Goal: Task Accomplishment & Management: Complete application form

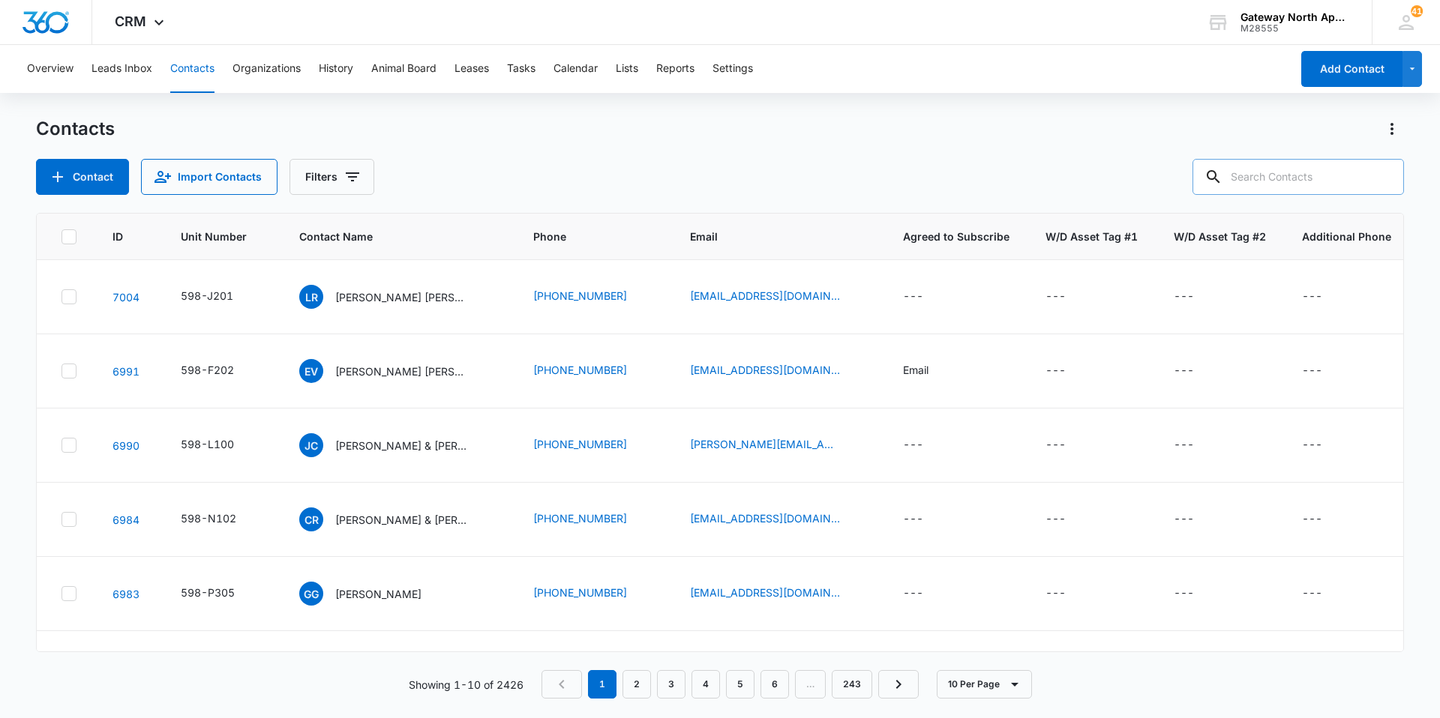
click at [1253, 175] on input "text" at bounding box center [1297, 177] width 211 height 36
type input "a103"
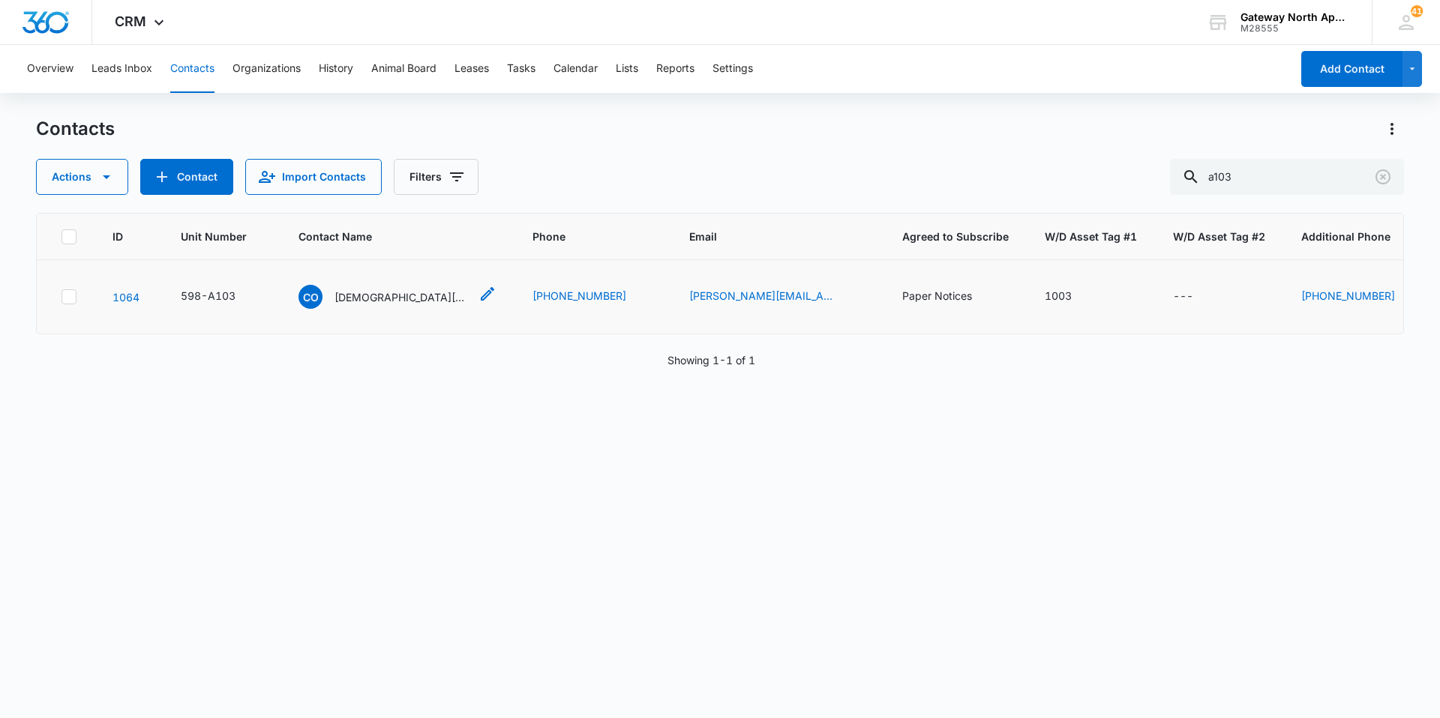
click at [362, 297] on p "[DEMOGRAPHIC_DATA][PERSON_NAME] & [PERSON_NAME]" at bounding box center [401, 297] width 135 height 16
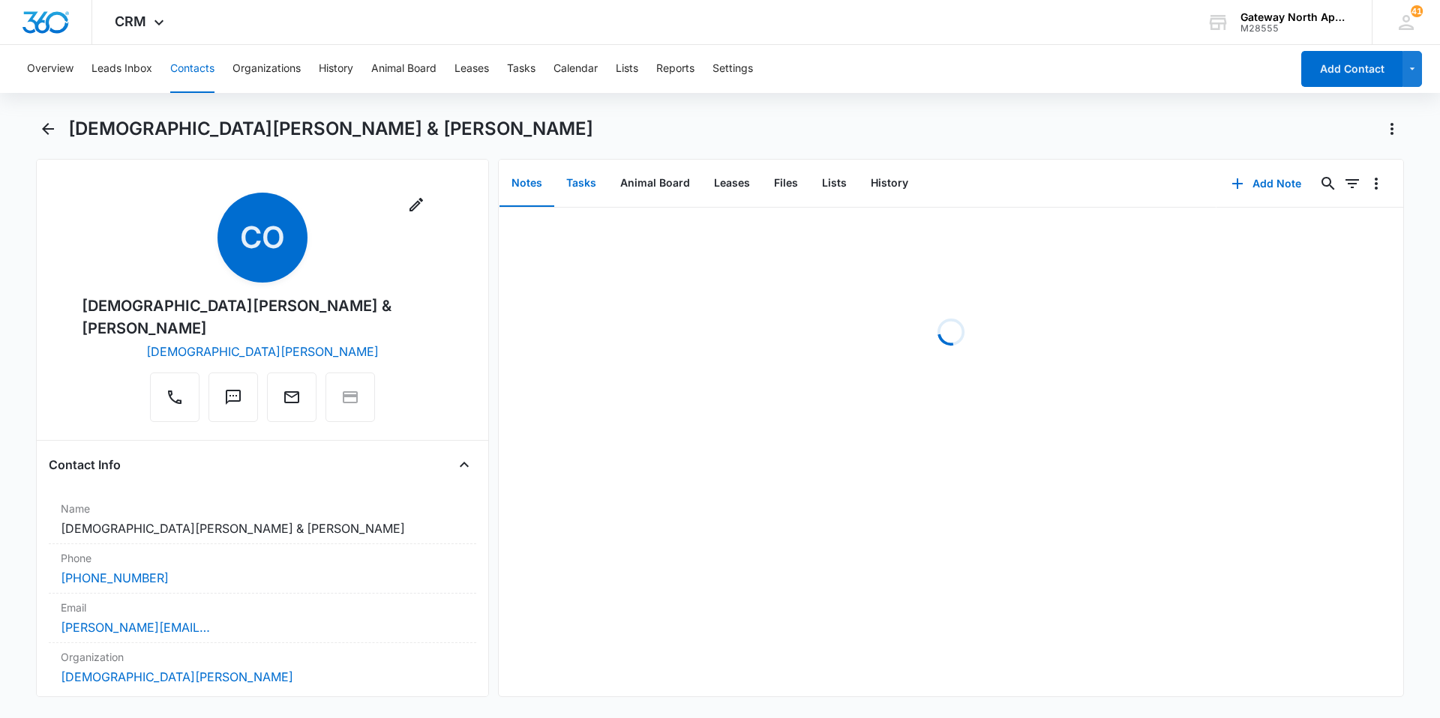
click at [579, 187] on button "Tasks" at bounding box center [581, 183] width 54 height 46
click at [1269, 173] on button "Add Task" at bounding box center [1266, 184] width 99 height 36
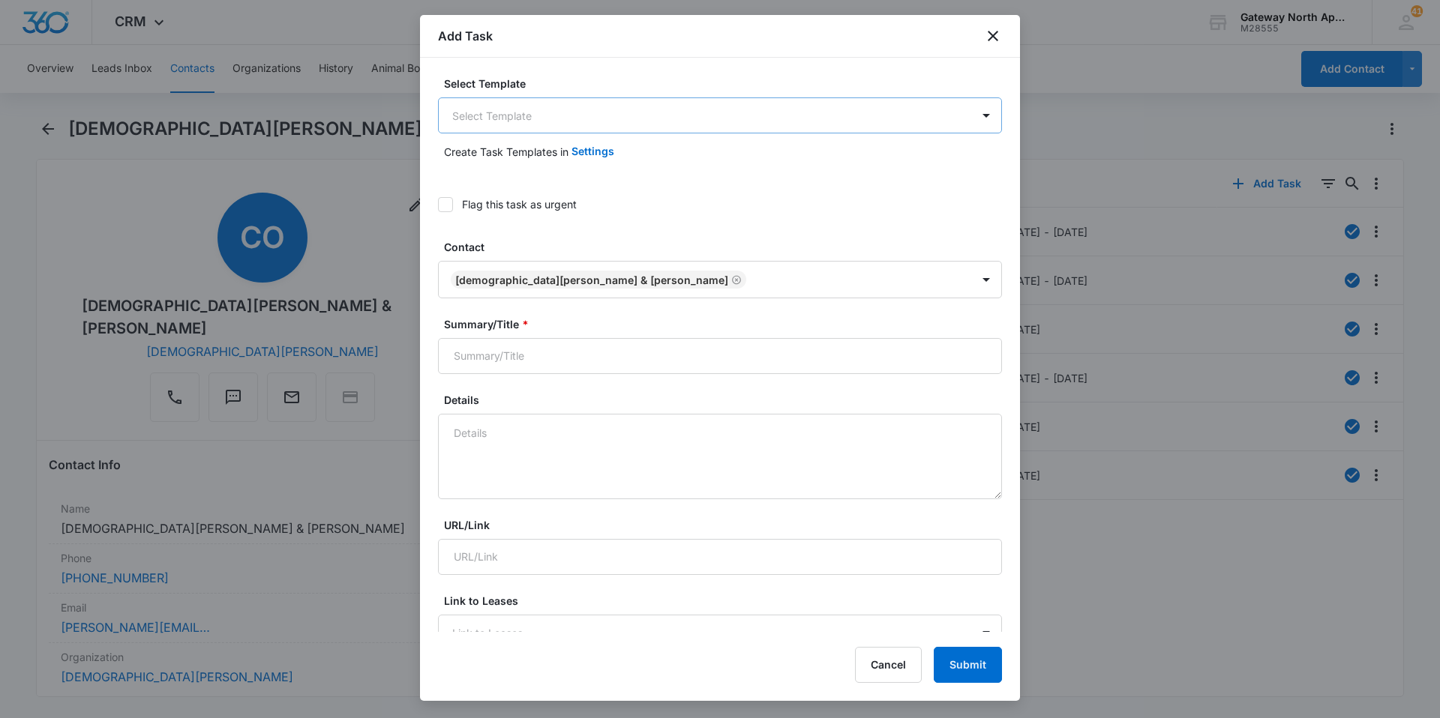
click at [677, 114] on body "CRM Apps Reputation Websites Forms CRM Email Social Content Ads Intelligence Fi…" at bounding box center [720, 359] width 1440 height 718
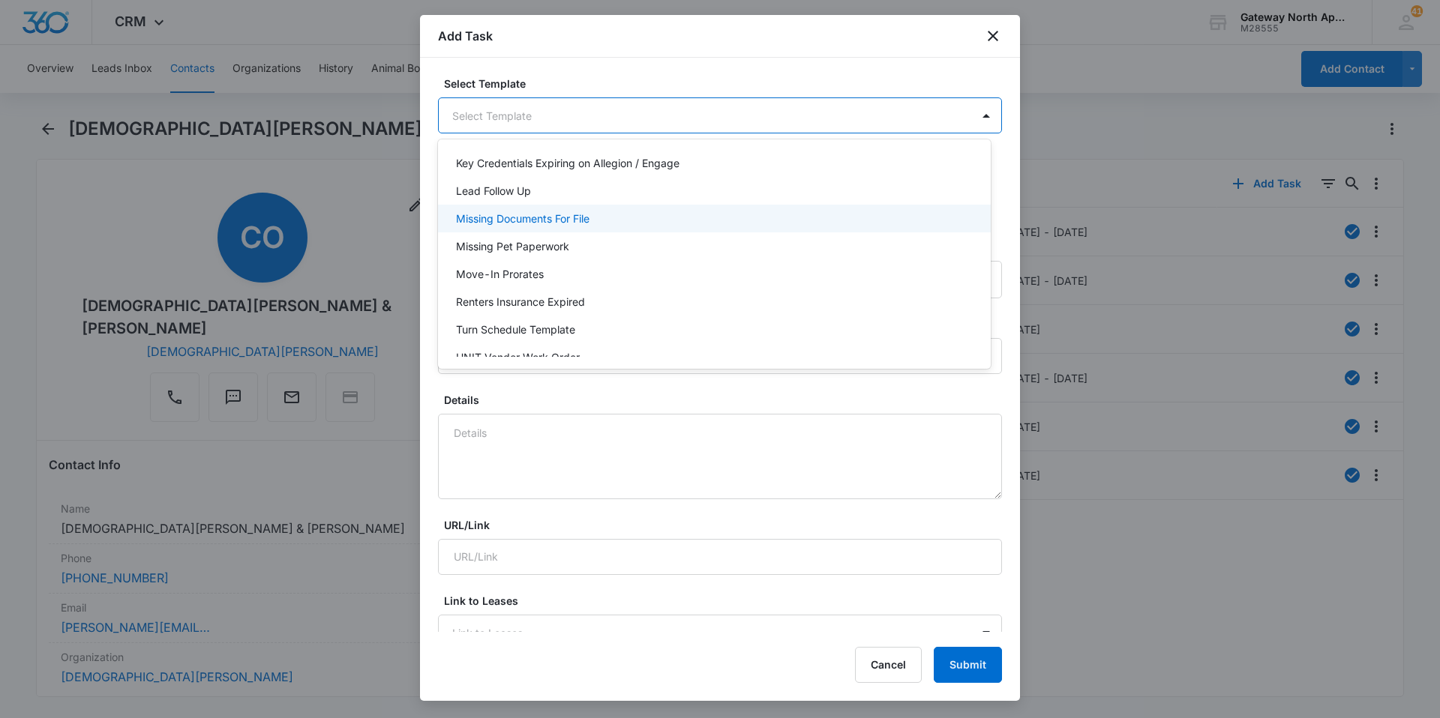
scroll to position [133, 0]
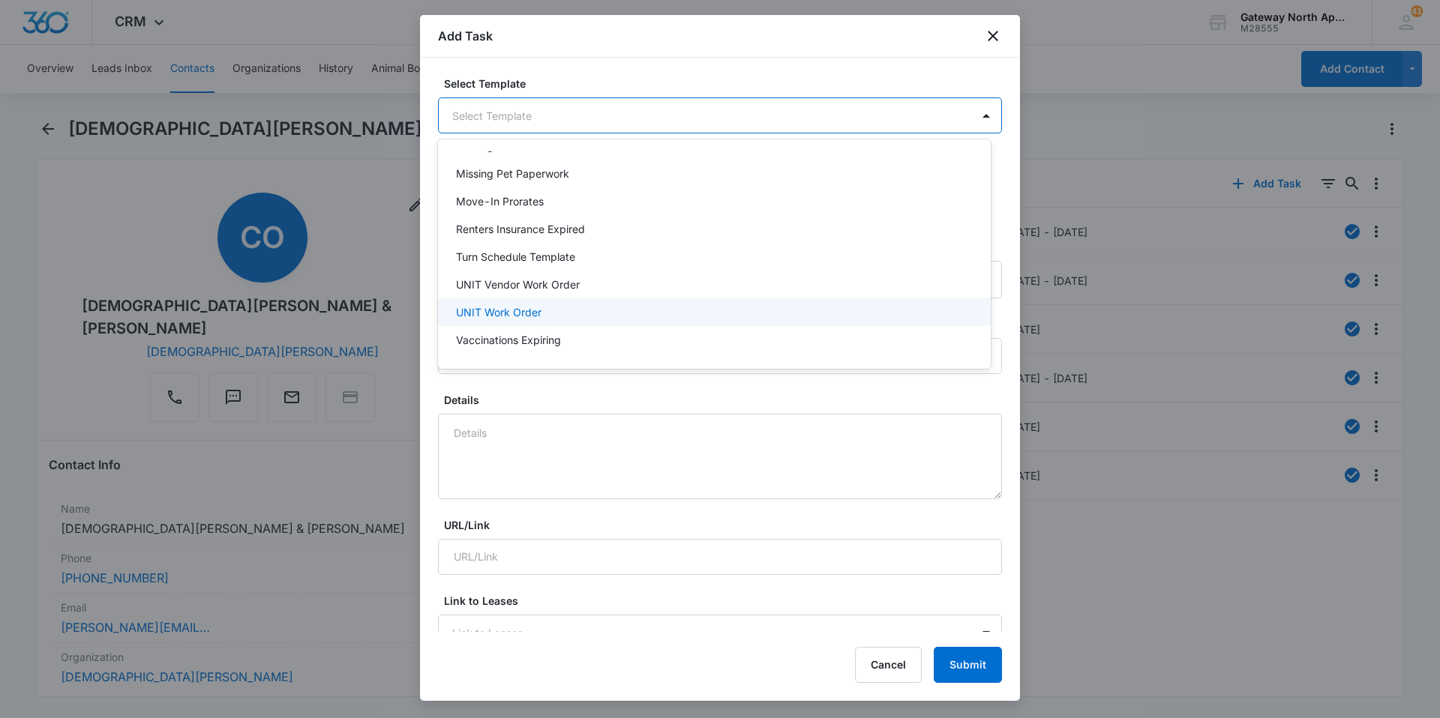
click at [535, 313] on p "UNIT Work Order" at bounding box center [498, 312] width 85 height 16
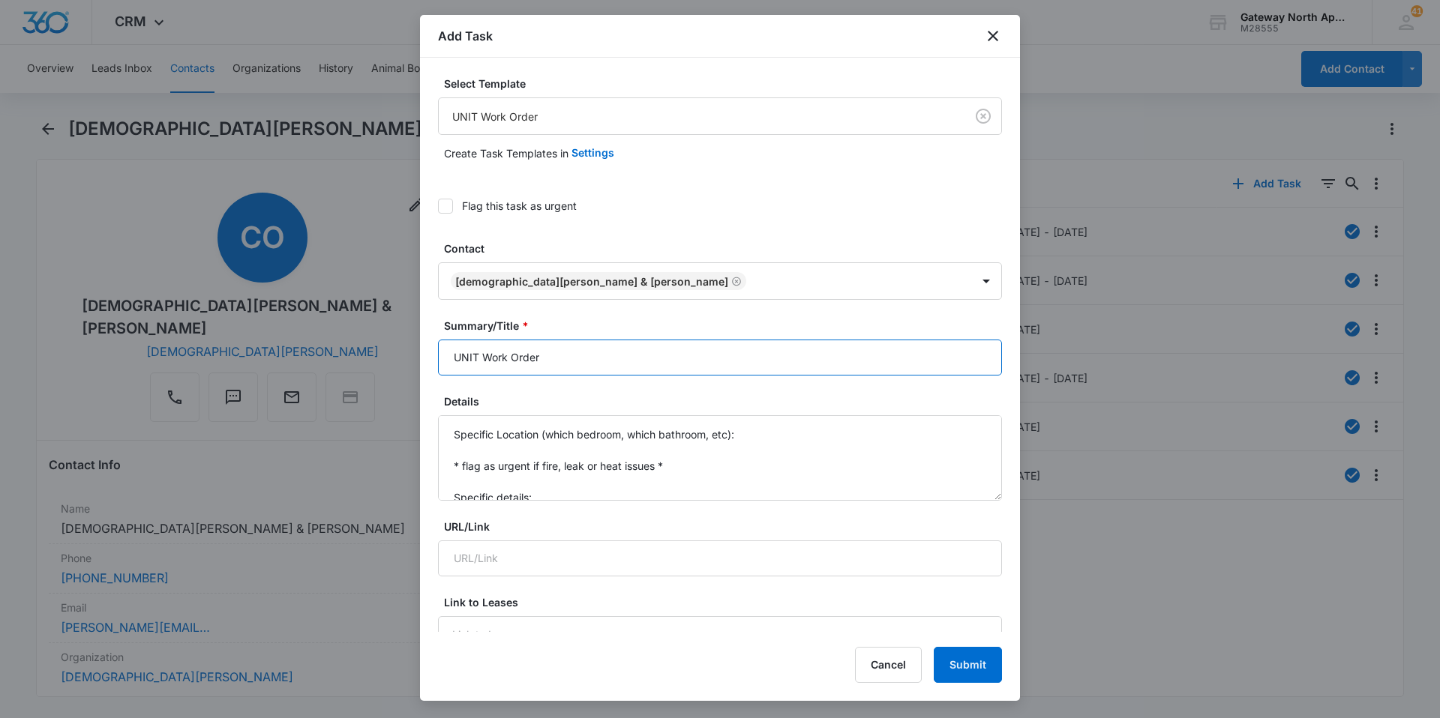
drag, startPoint x: 480, startPoint y: 355, endPoint x: 348, endPoint y: 323, distance: 135.7
click at [356, 340] on body "CRM Apps Reputation Websites Forms CRM Email Social Content Ads Intelligence Fi…" at bounding box center [720, 359] width 1440 height 718
type input "A103 Work Order"
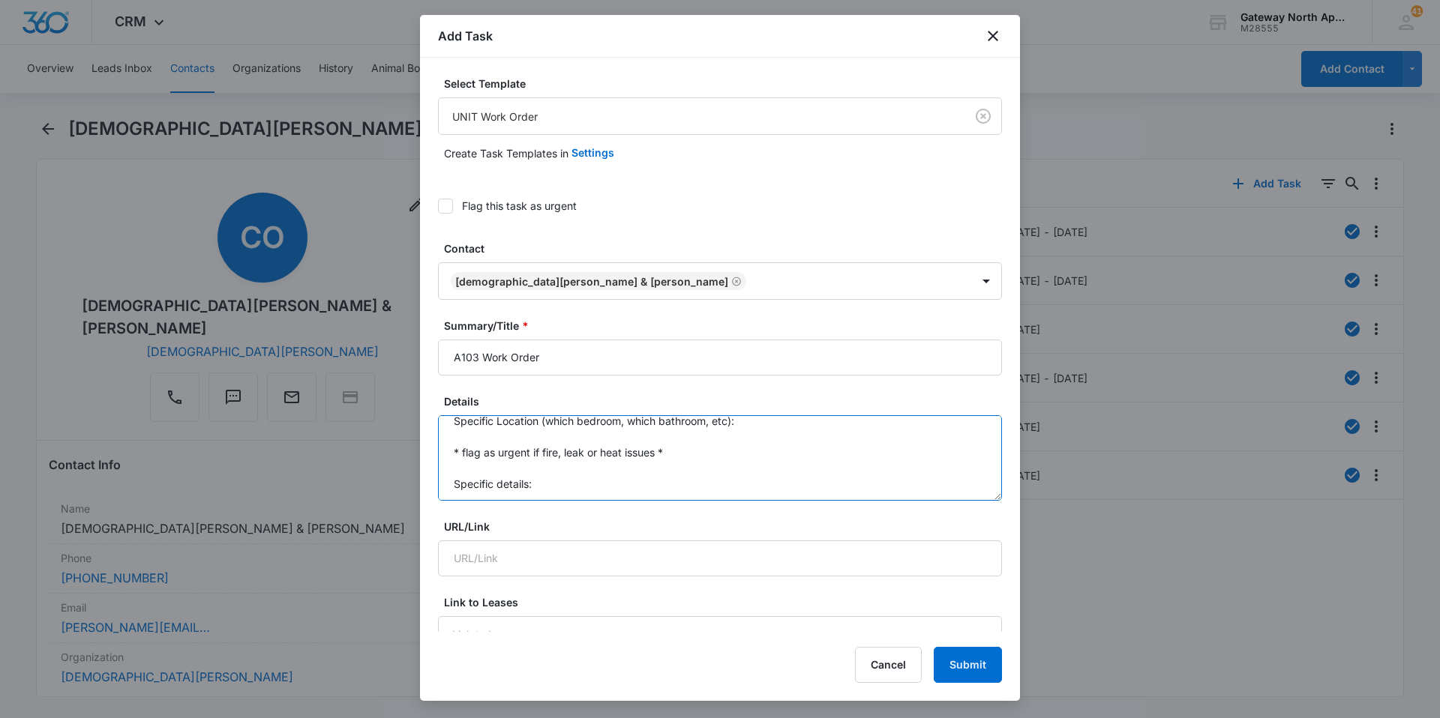
scroll to position [0, 0]
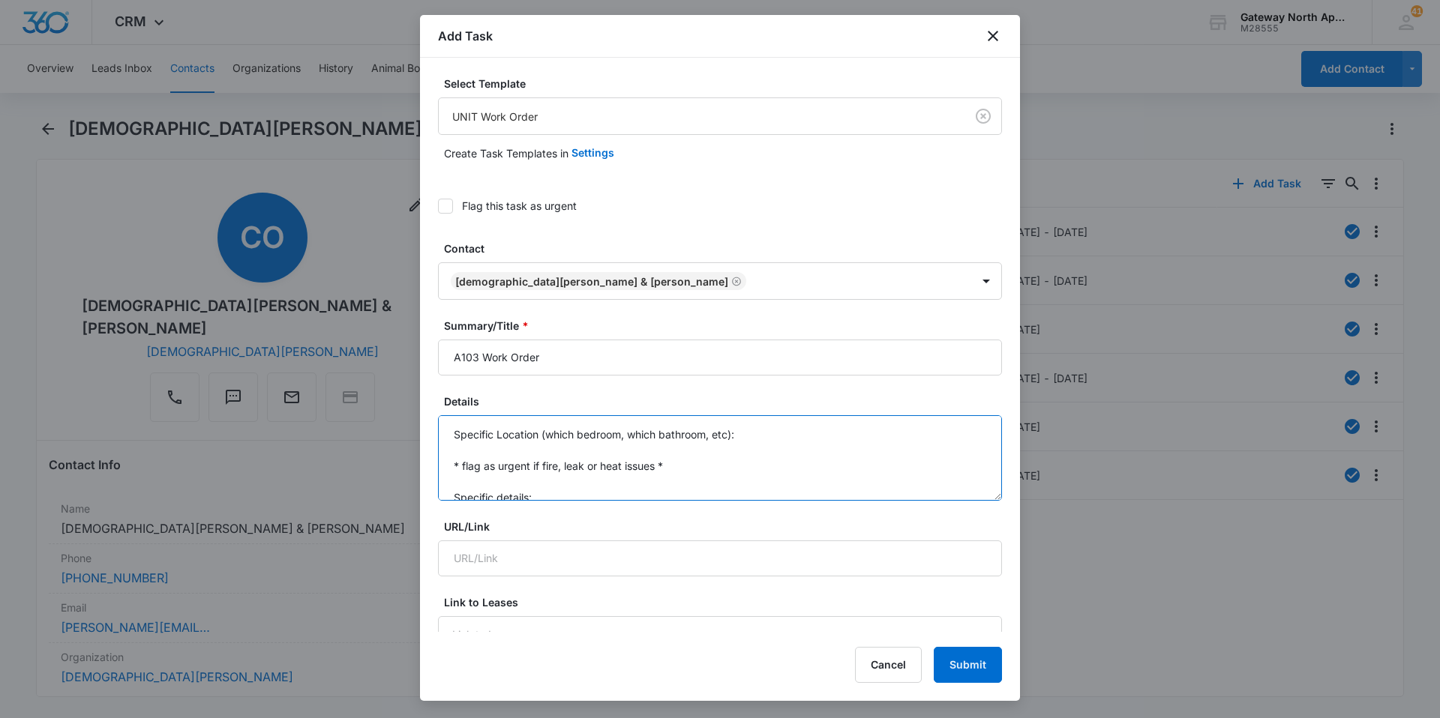
drag, startPoint x: 553, startPoint y: 489, endPoint x: 376, endPoint y: 385, distance: 204.7
click at [378, 387] on body "CRM Apps Reputation Websites Forms CRM Email Social Content Ads Intelligence Fi…" at bounding box center [720, 359] width 1440 height 718
type textarea "Specific details:"
drag, startPoint x: 553, startPoint y: 456, endPoint x: 336, endPoint y: 418, distance: 220.7
click at [339, 418] on body "CRM Apps Reputation Websites Forms CRM Email Social Content Ads Intelligence Fi…" at bounding box center [720, 359] width 1440 height 718
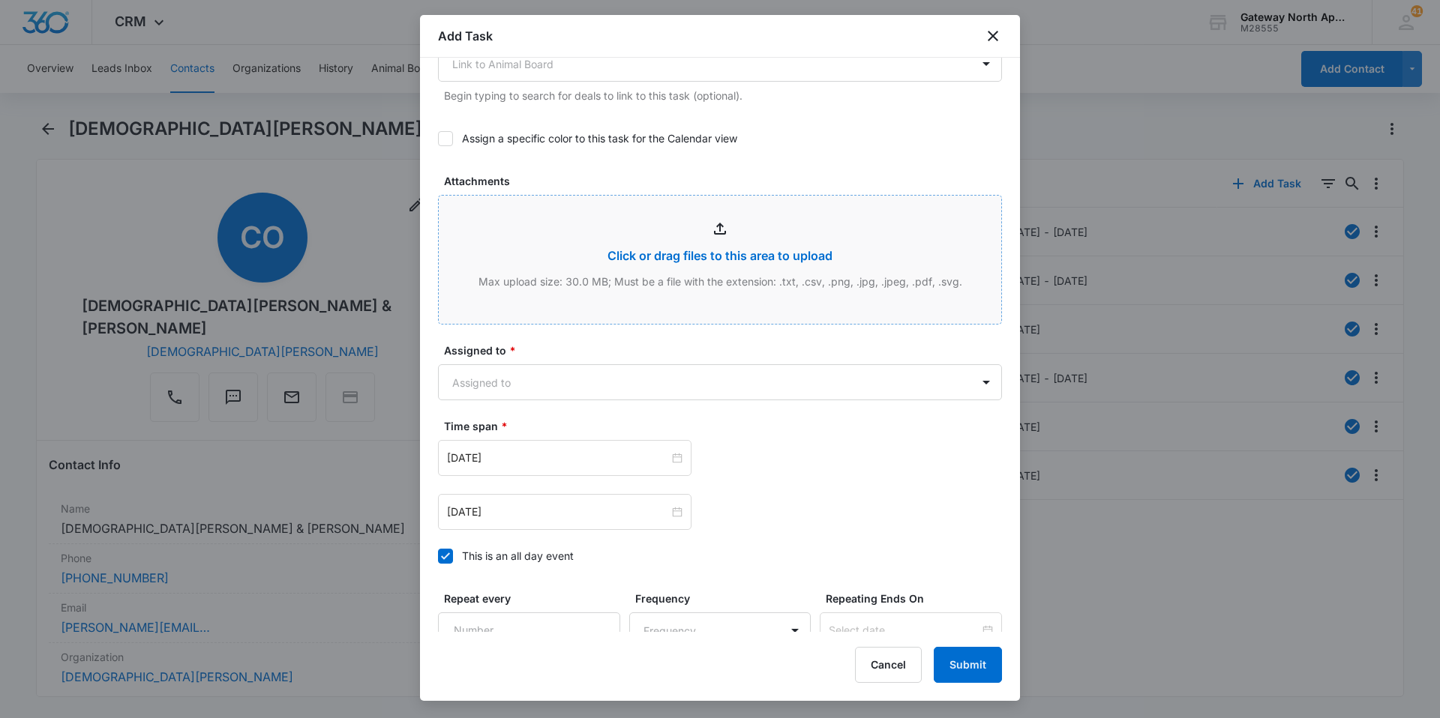
scroll to position [675, 0]
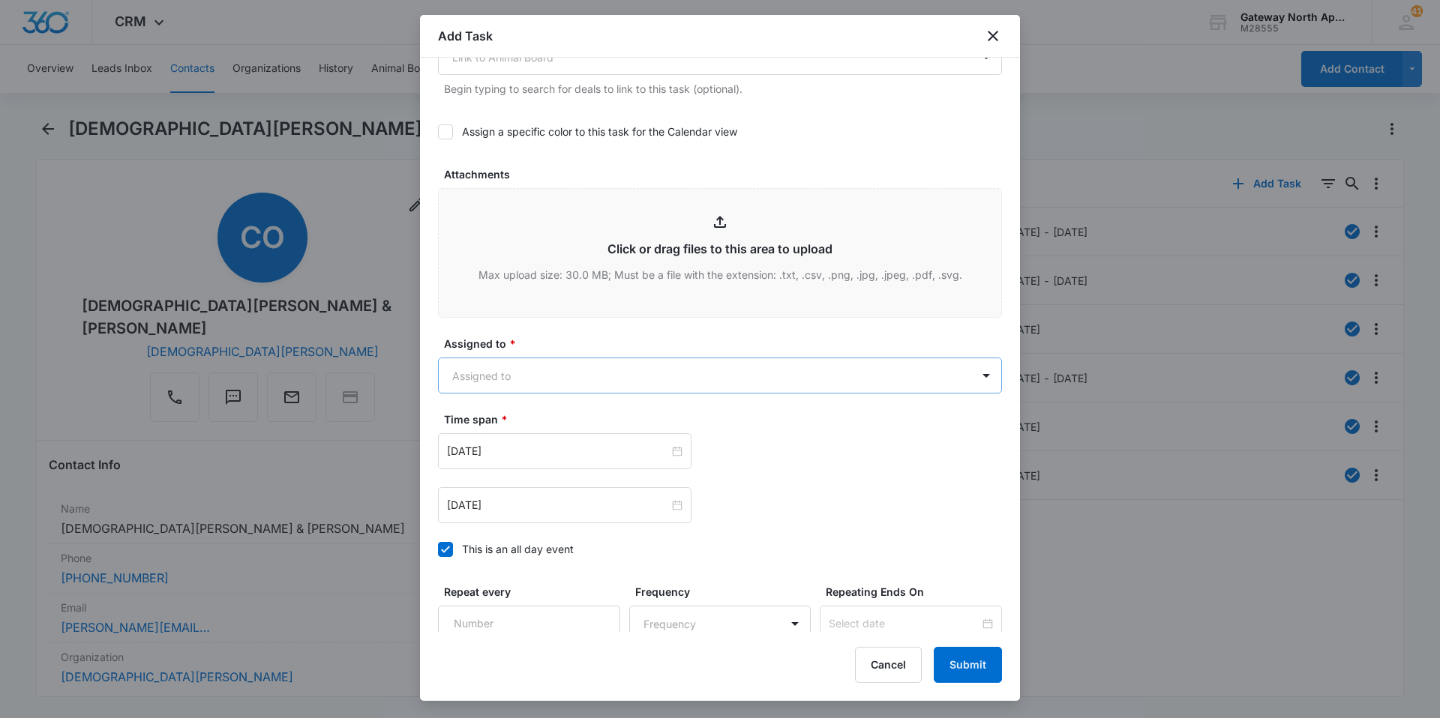
type textarea "dryer not working, tries to sart"
click at [579, 382] on body "CRM Apps Reputation Websites Forms CRM Email Social Content Ads Intelligence Fi…" at bounding box center [720, 359] width 1440 height 718
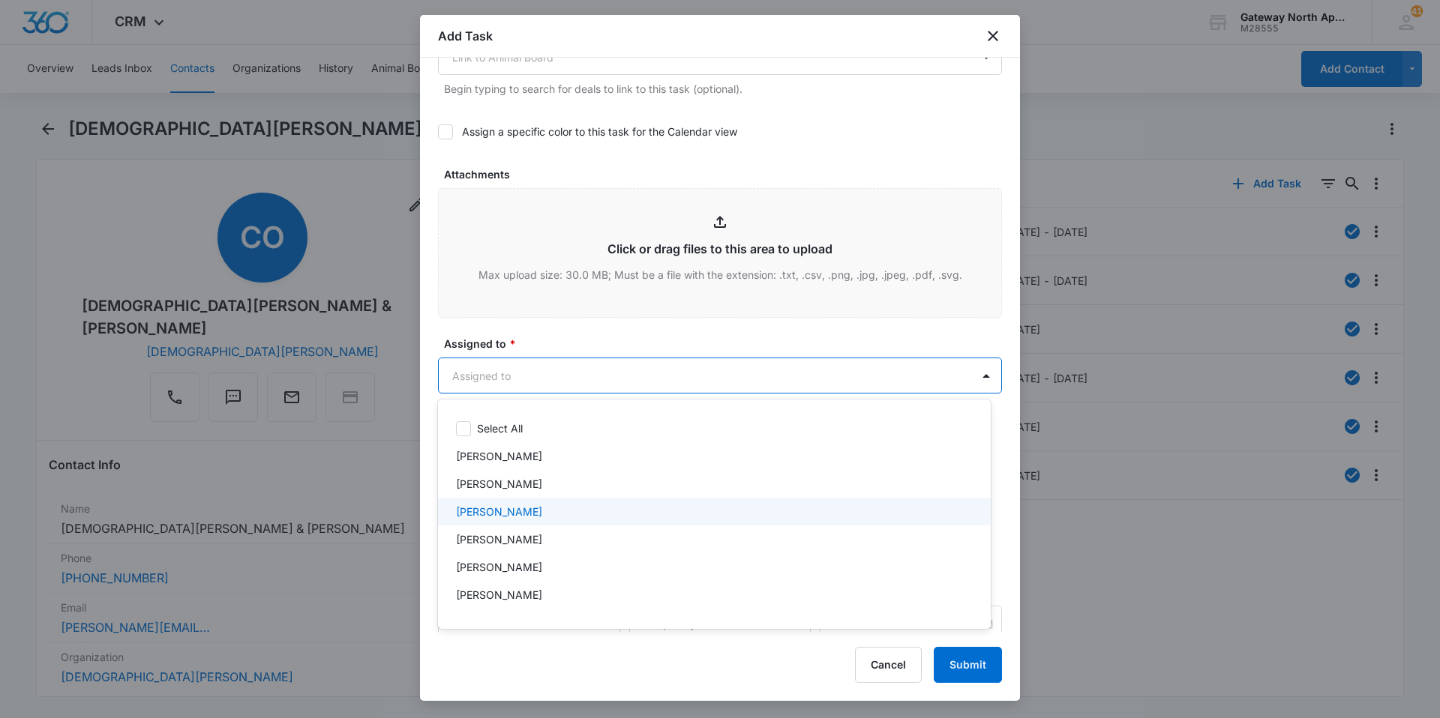
click at [532, 513] on div "[PERSON_NAME]" at bounding box center [713, 512] width 514 height 16
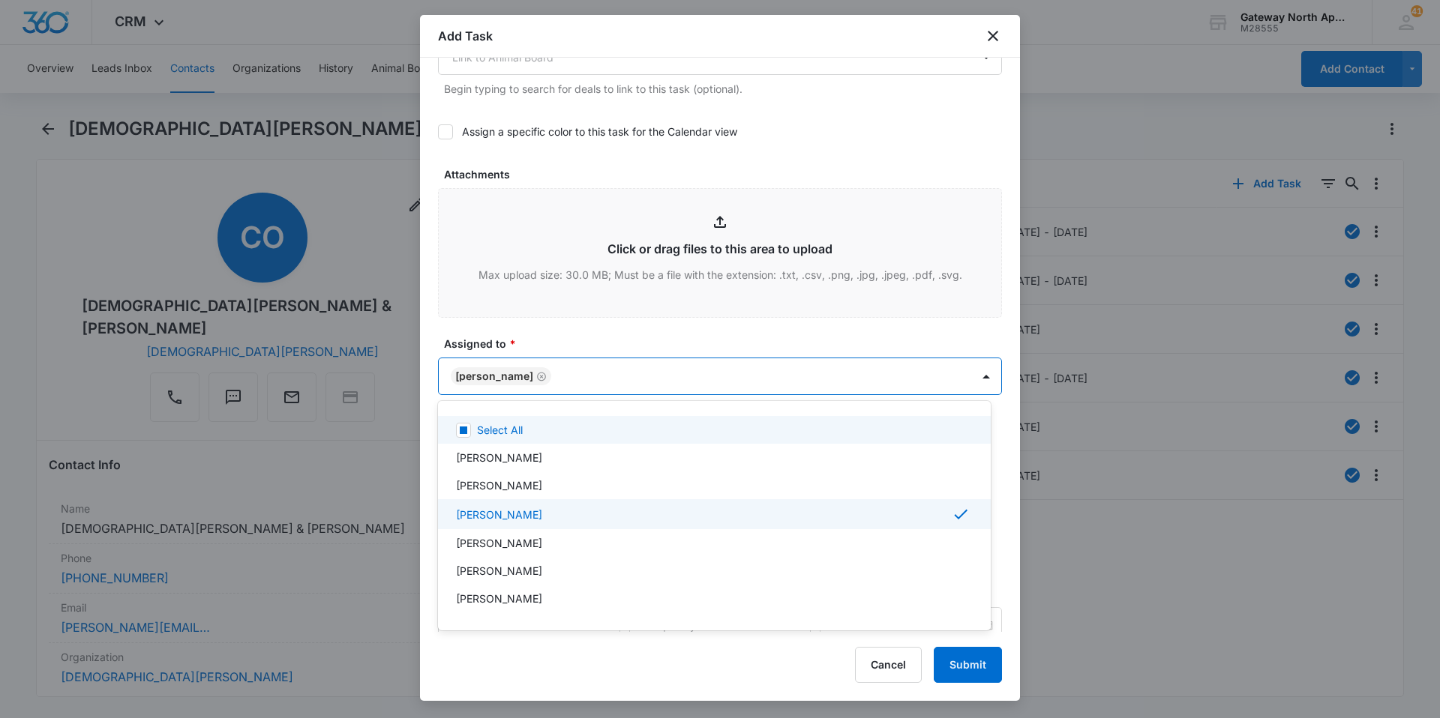
click at [624, 375] on div at bounding box center [720, 359] width 1440 height 718
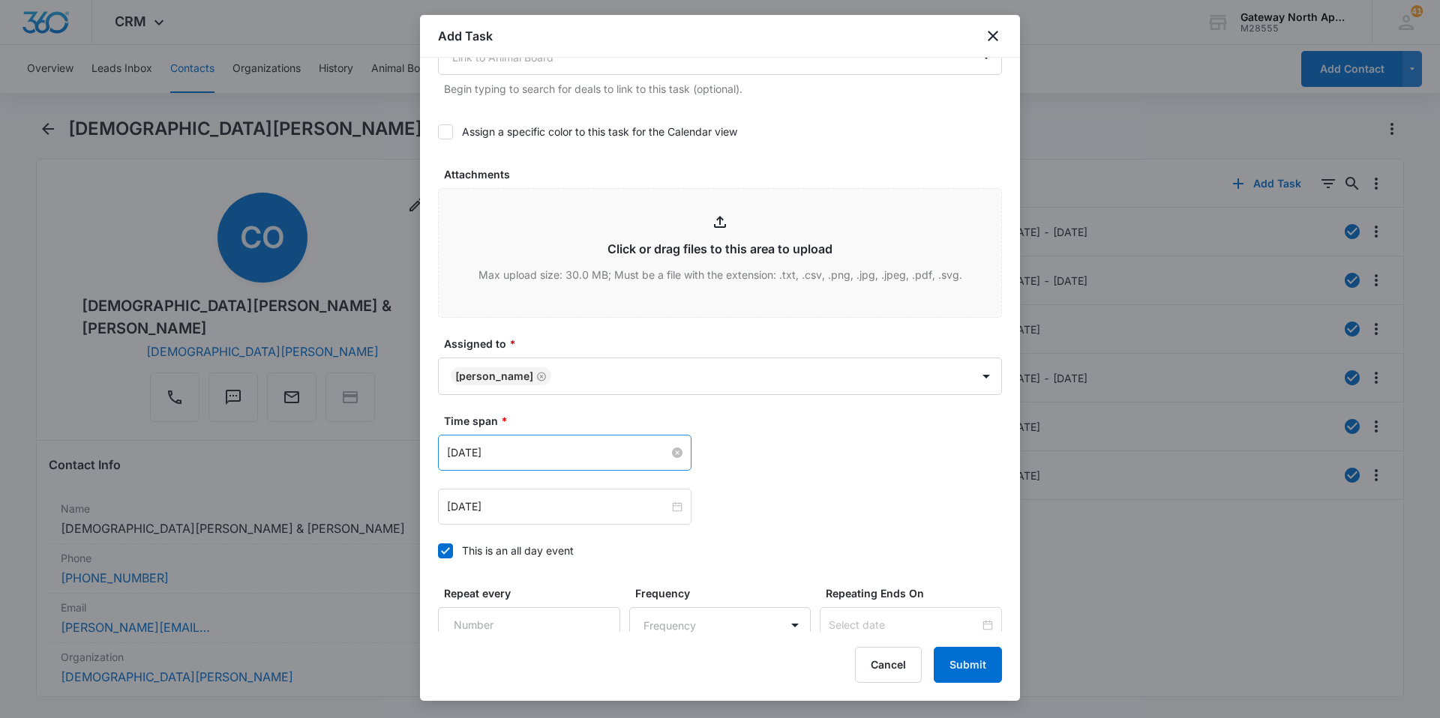
click at [589, 456] on input "[DATE]" at bounding box center [558, 453] width 222 height 16
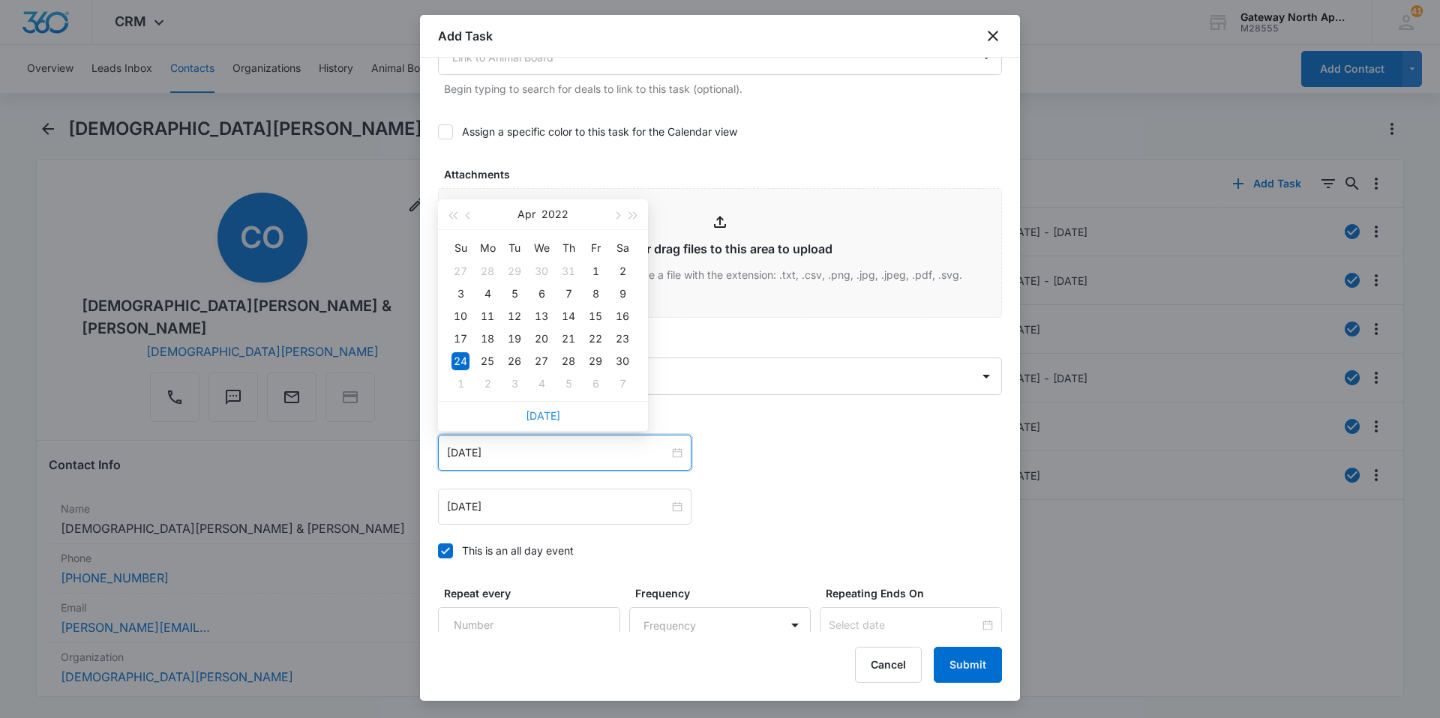
click at [547, 416] on link "[DATE]" at bounding box center [543, 415] width 34 height 13
type input "[DATE]"
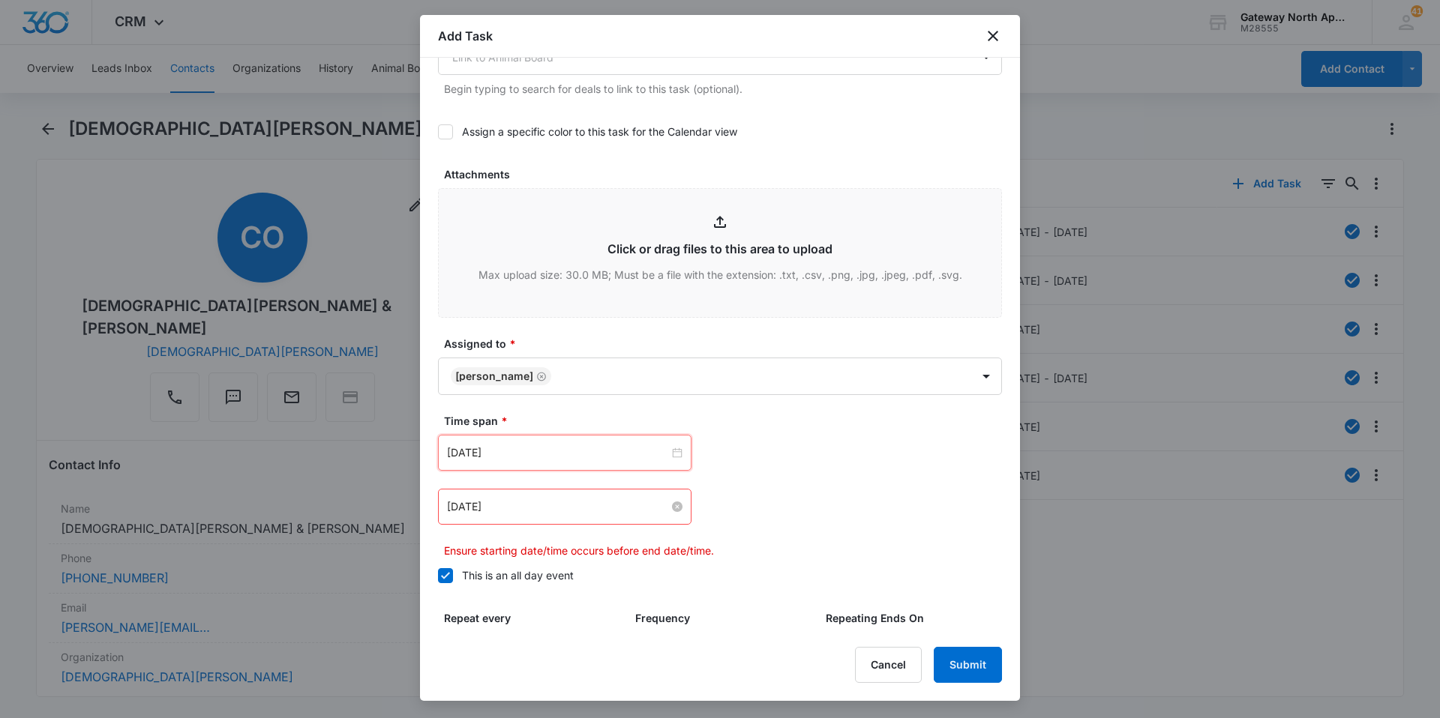
click at [568, 513] on input "[DATE]" at bounding box center [558, 507] width 222 height 16
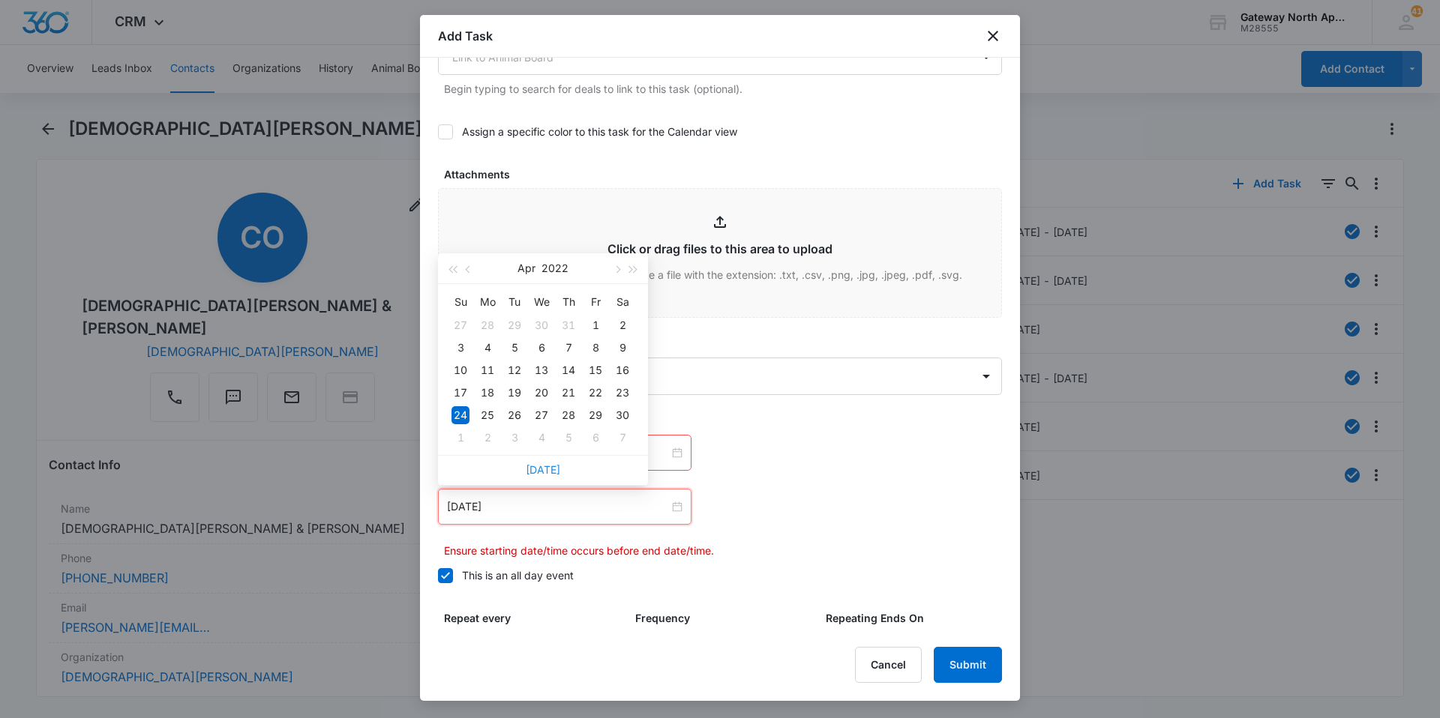
click at [543, 471] on link "[DATE]" at bounding box center [543, 469] width 34 height 13
type input "[DATE]"
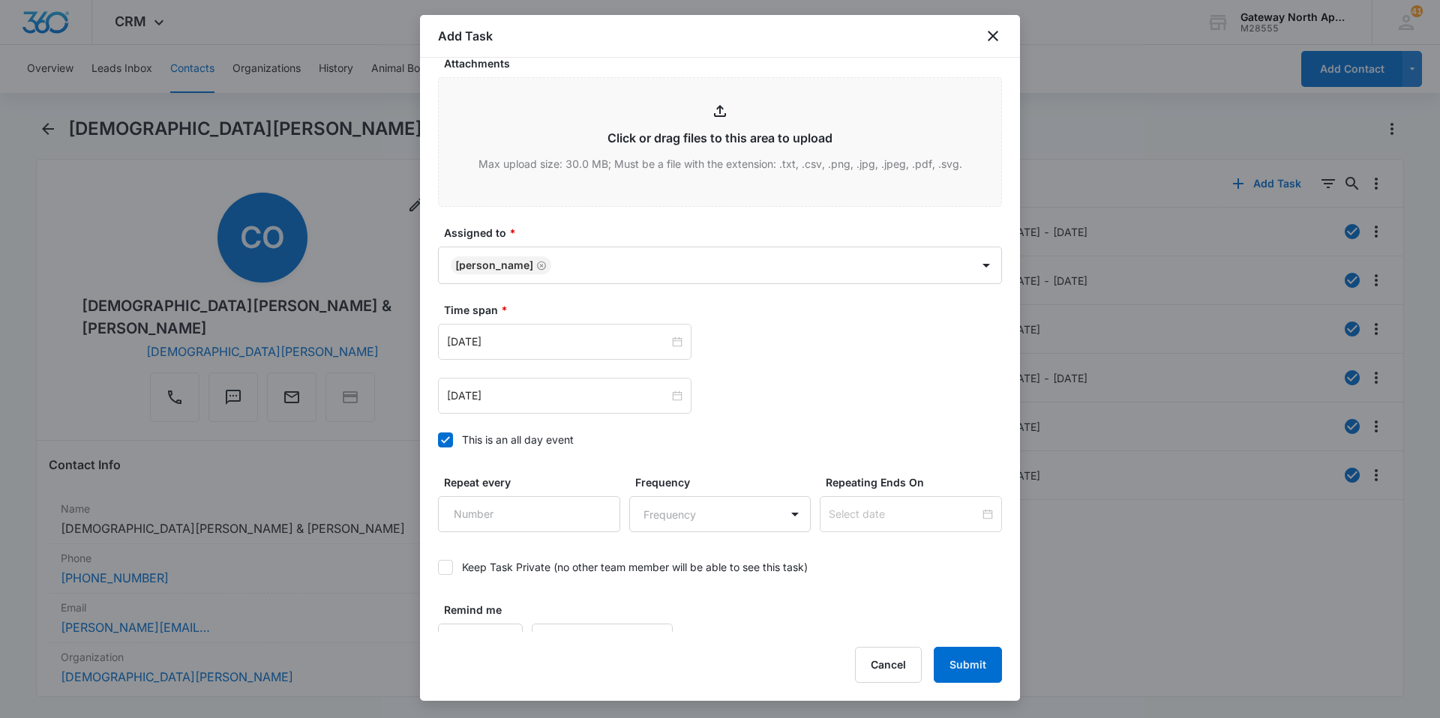
scroll to position [814, 0]
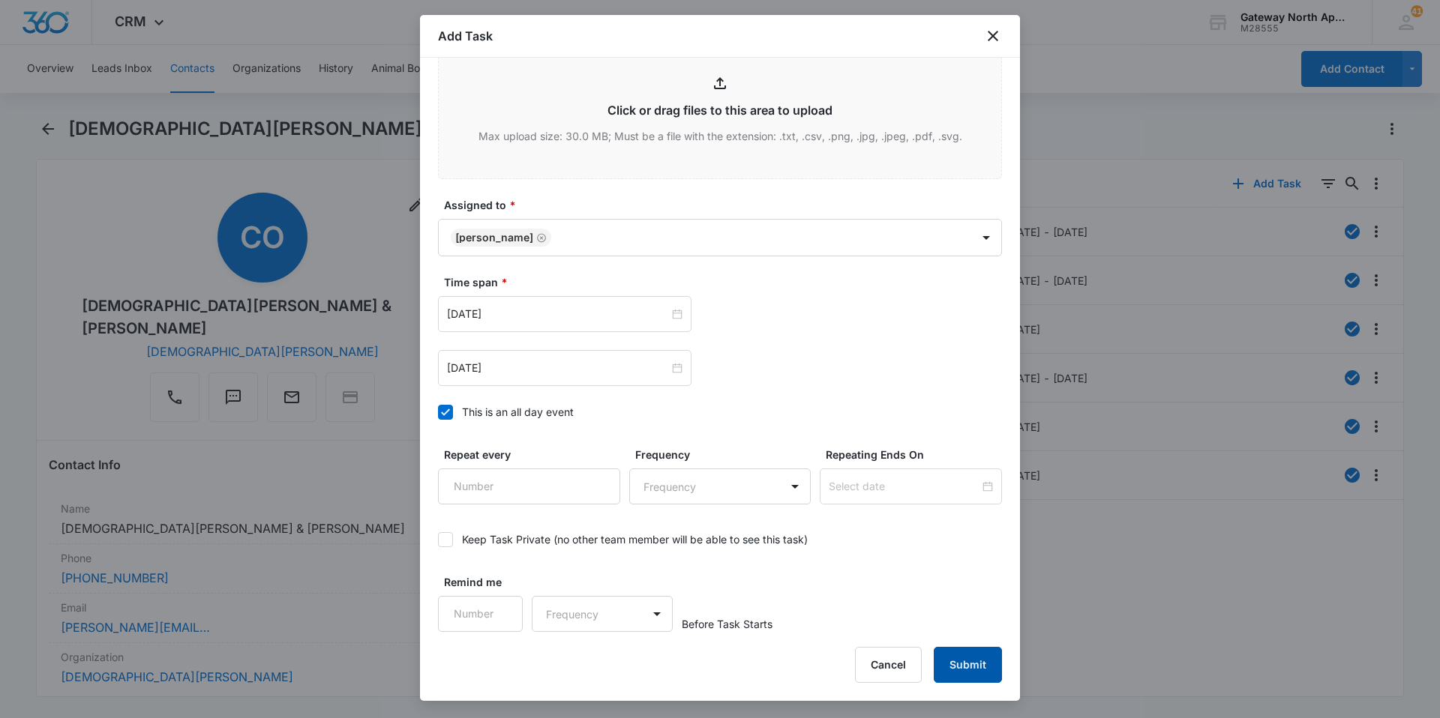
type textarea "dryer not working, tries to start it and it just clicks"
click at [976, 658] on button "Submit" at bounding box center [968, 665] width 68 height 36
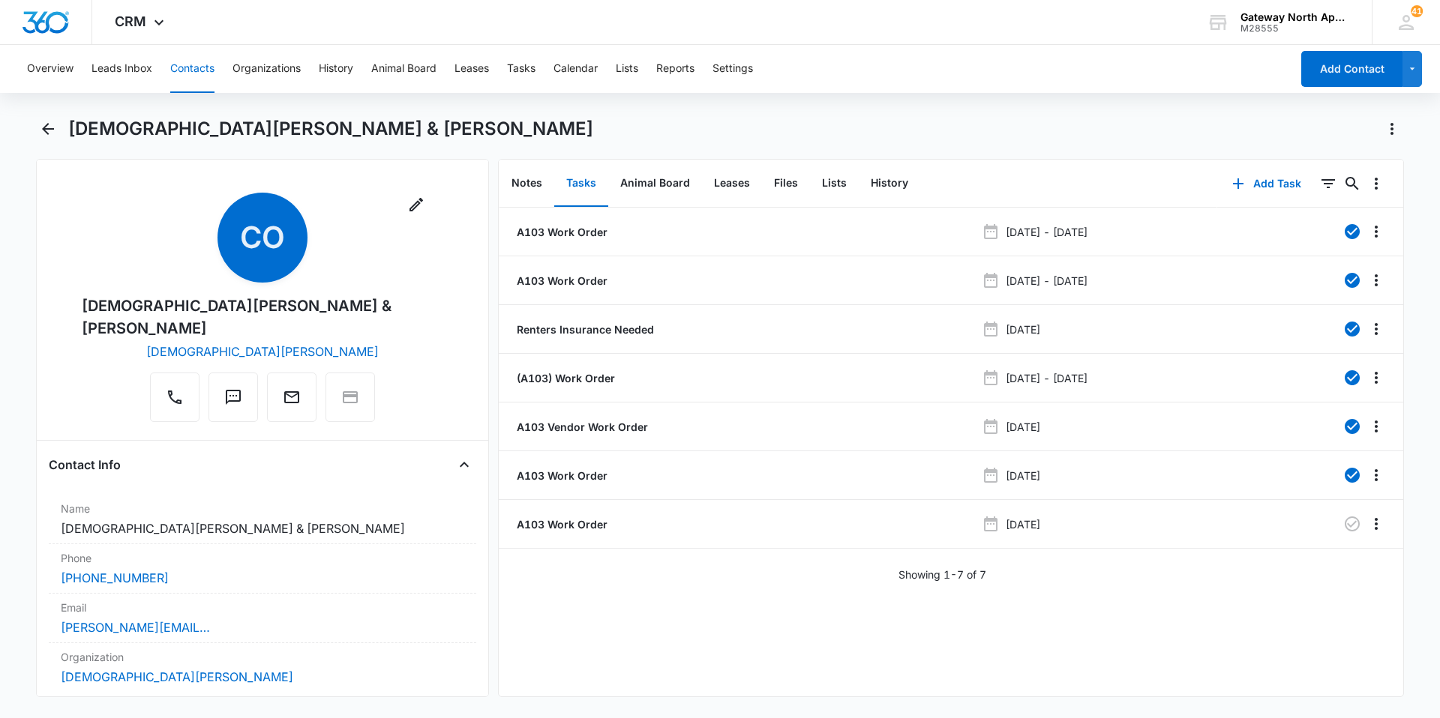
click at [204, 65] on button "Contacts" at bounding box center [192, 69] width 44 height 48
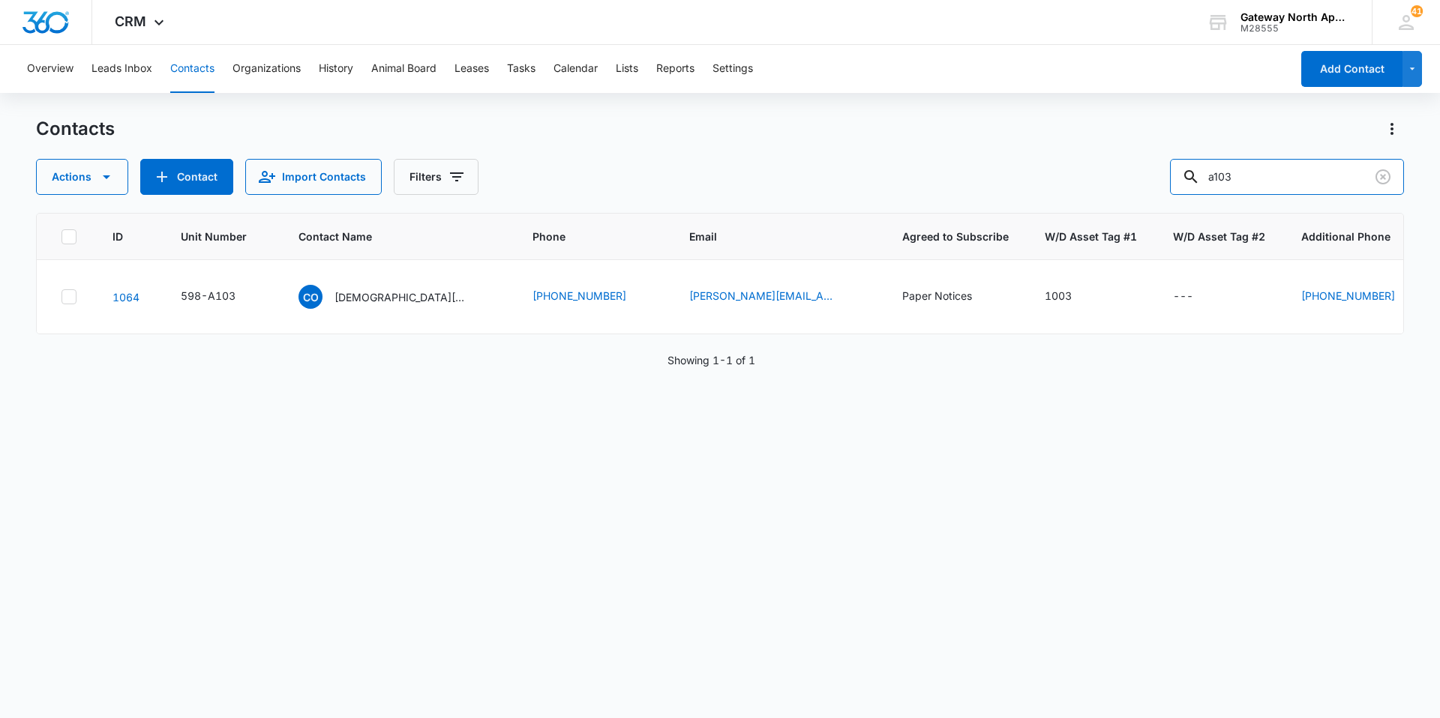
drag, startPoint x: 1326, startPoint y: 181, endPoint x: 1154, endPoint y: 164, distance: 172.6
click at [1158, 167] on div "Actions Contact Import Contacts Filters a103" at bounding box center [720, 177] width 1368 height 36
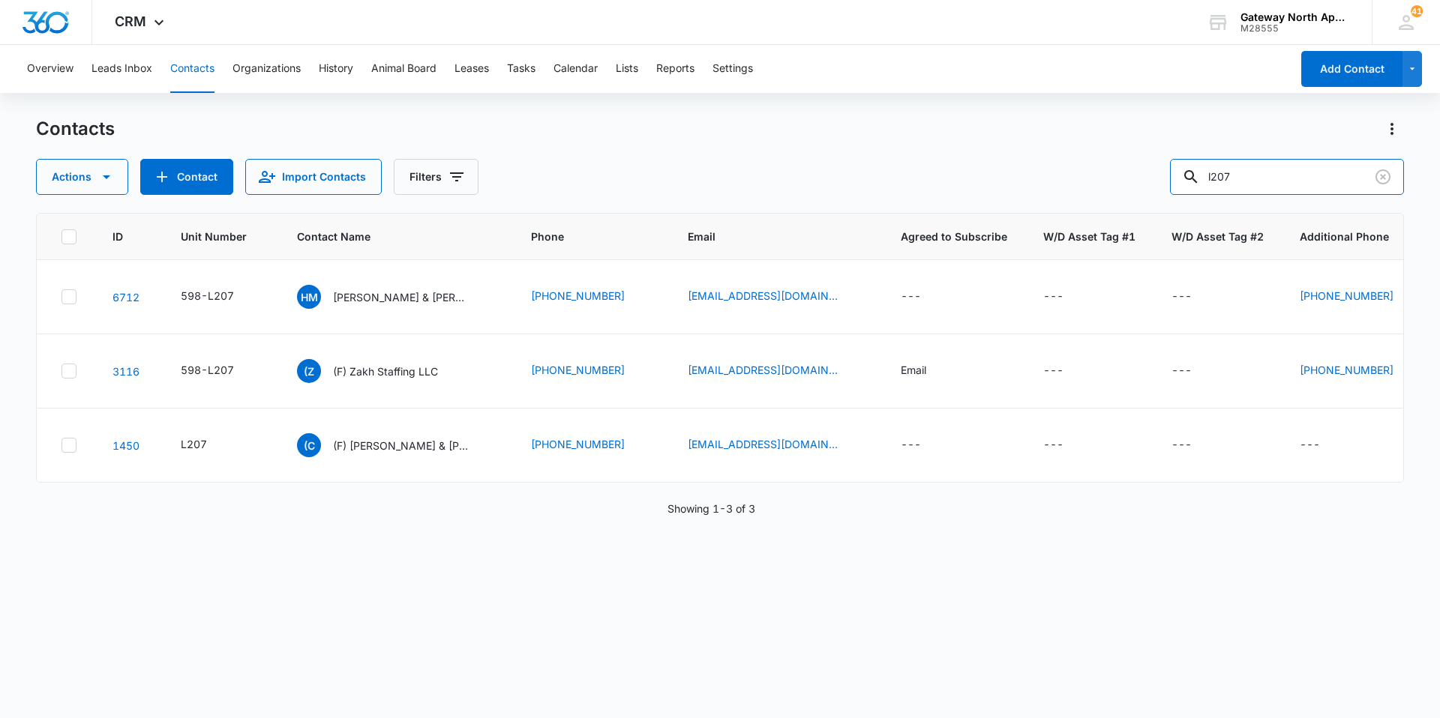
drag, startPoint x: 1257, startPoint y: 181, endPoint x: 1142, endPoint y: 187, distance: 114.9
click at [1142, 187] on div "Actions Contact Import Contacts Filters l207" at bounding box center [720, 177] width 1368 height 36
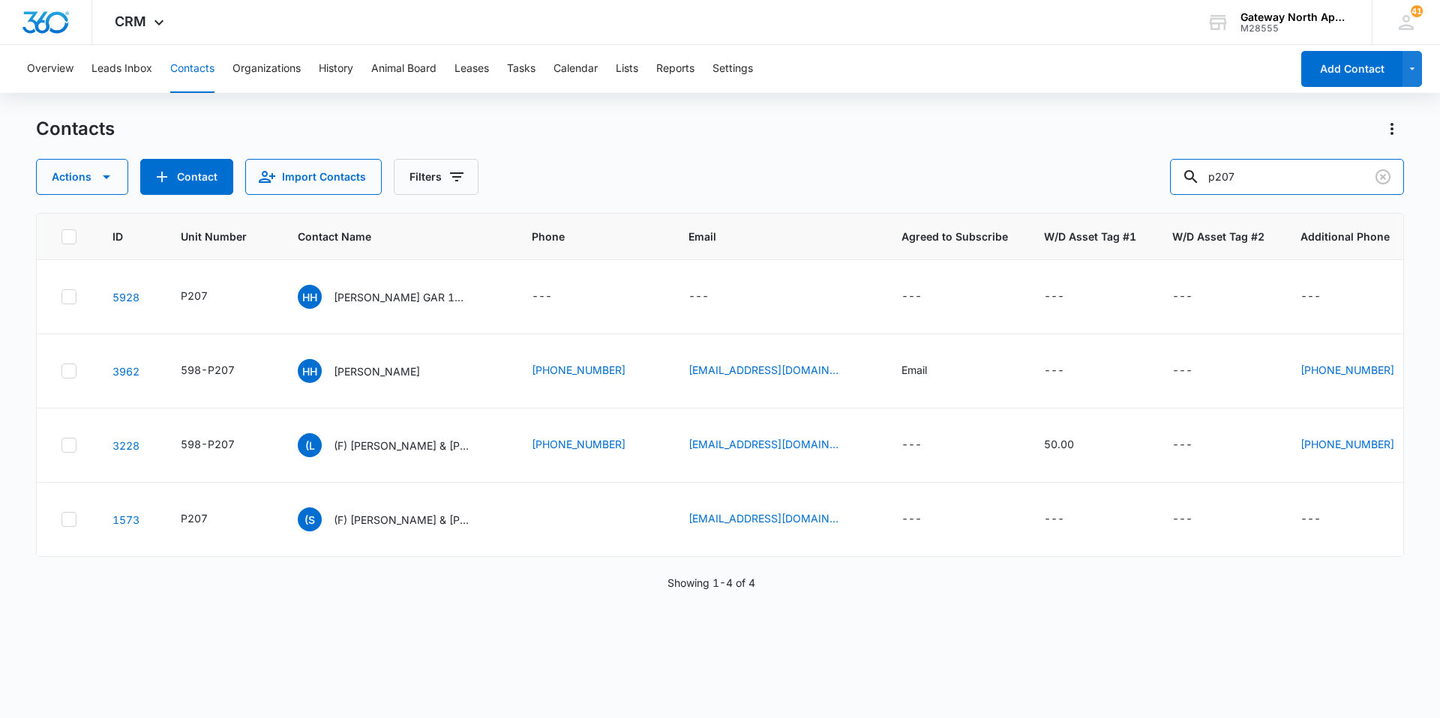
drag, startPoint x: 1250, startPoint y: 172, endPoint x: 1163, endPoint y: 178, distance: 87.2
click at [1163, 178] on div "Actions Contact Import Contacts Filters p207" at bounding box center [720, 177] width 1368 height 36
type input "[PERSON_NAME]"
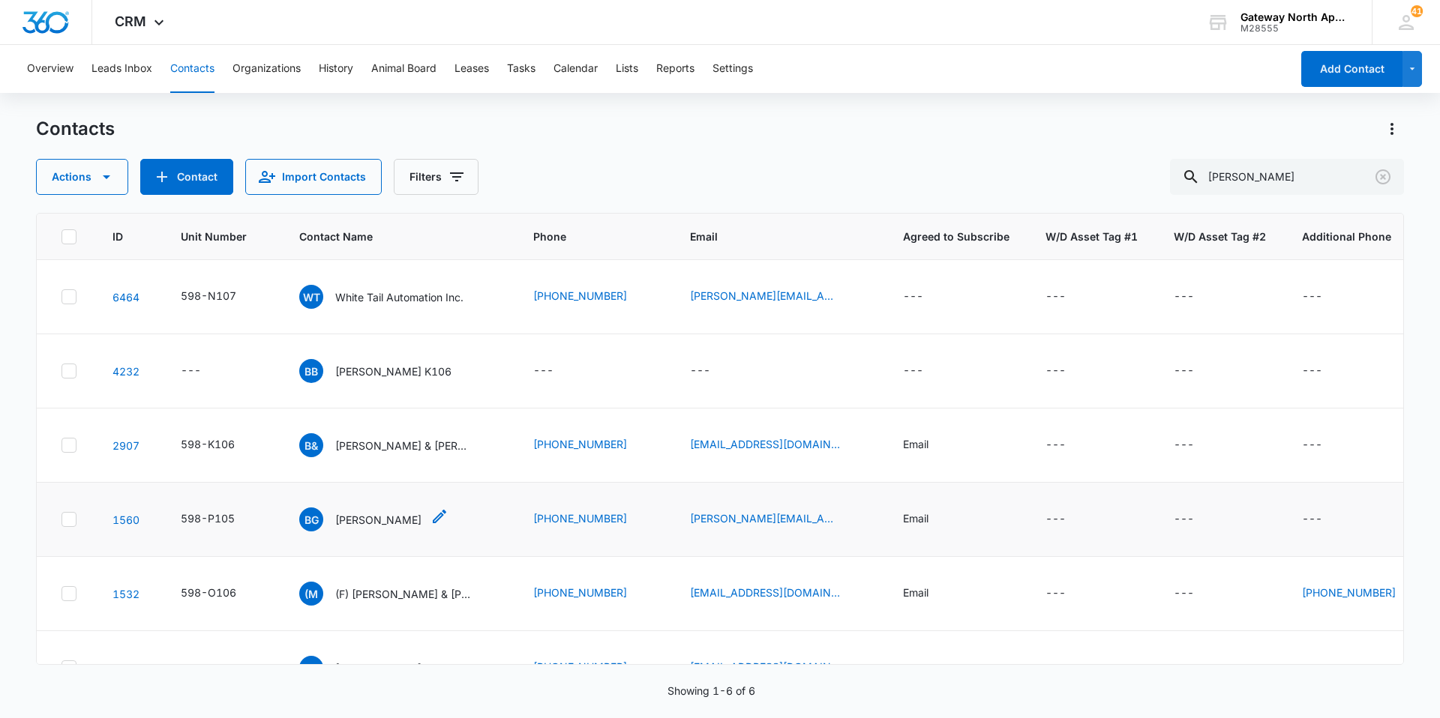
click at [374, 526] on p "[PERSON_NAME]" at bounding box center [378, 520] width 86 height 16
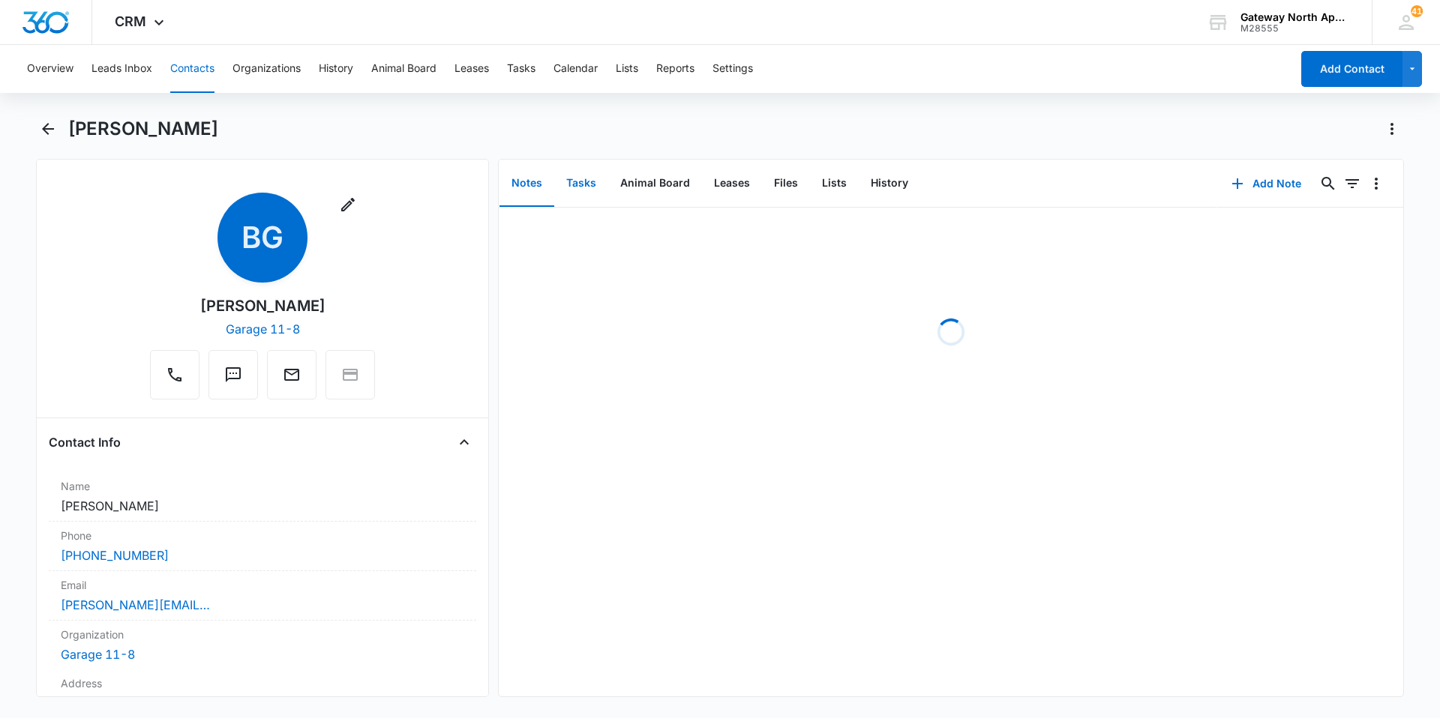
click at [597, 178] on button "Tasks" at bounding box center [581, 183] width 54 height 46
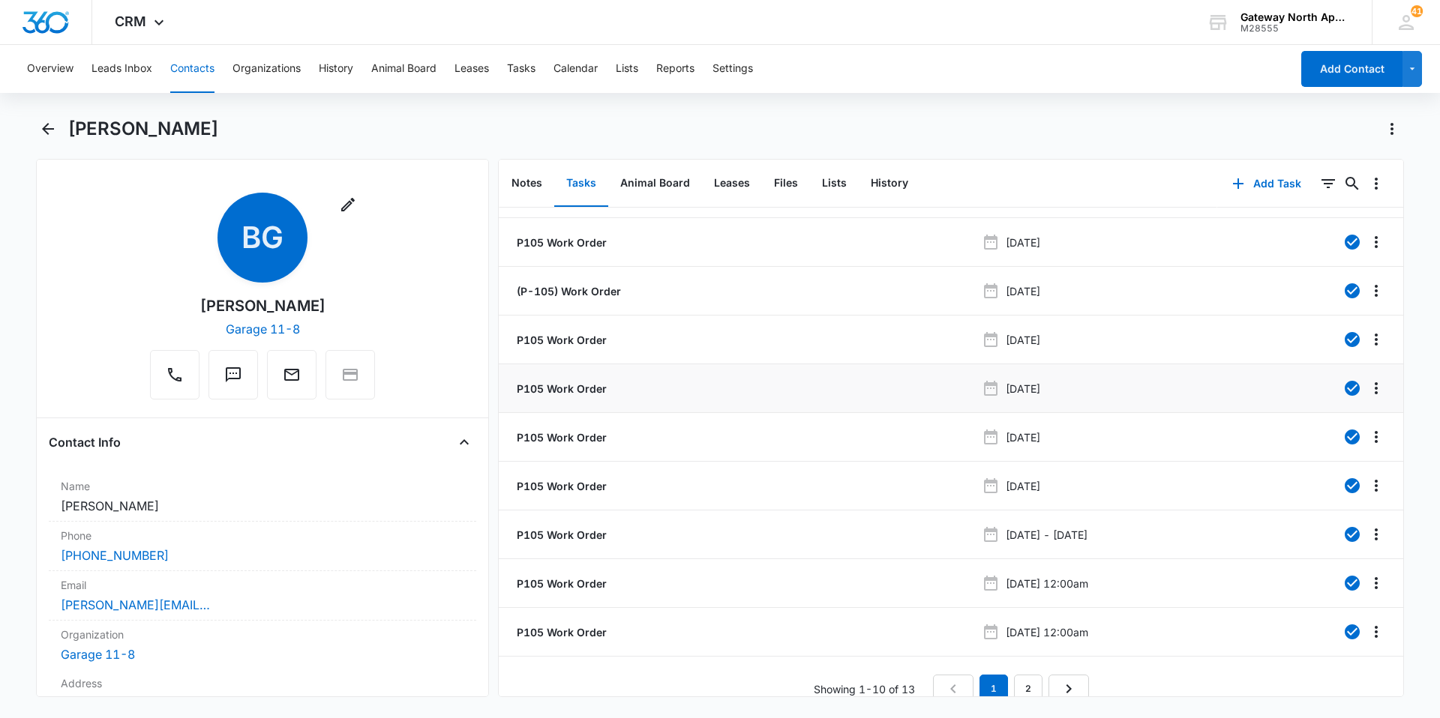
scroll to position [56, 0]
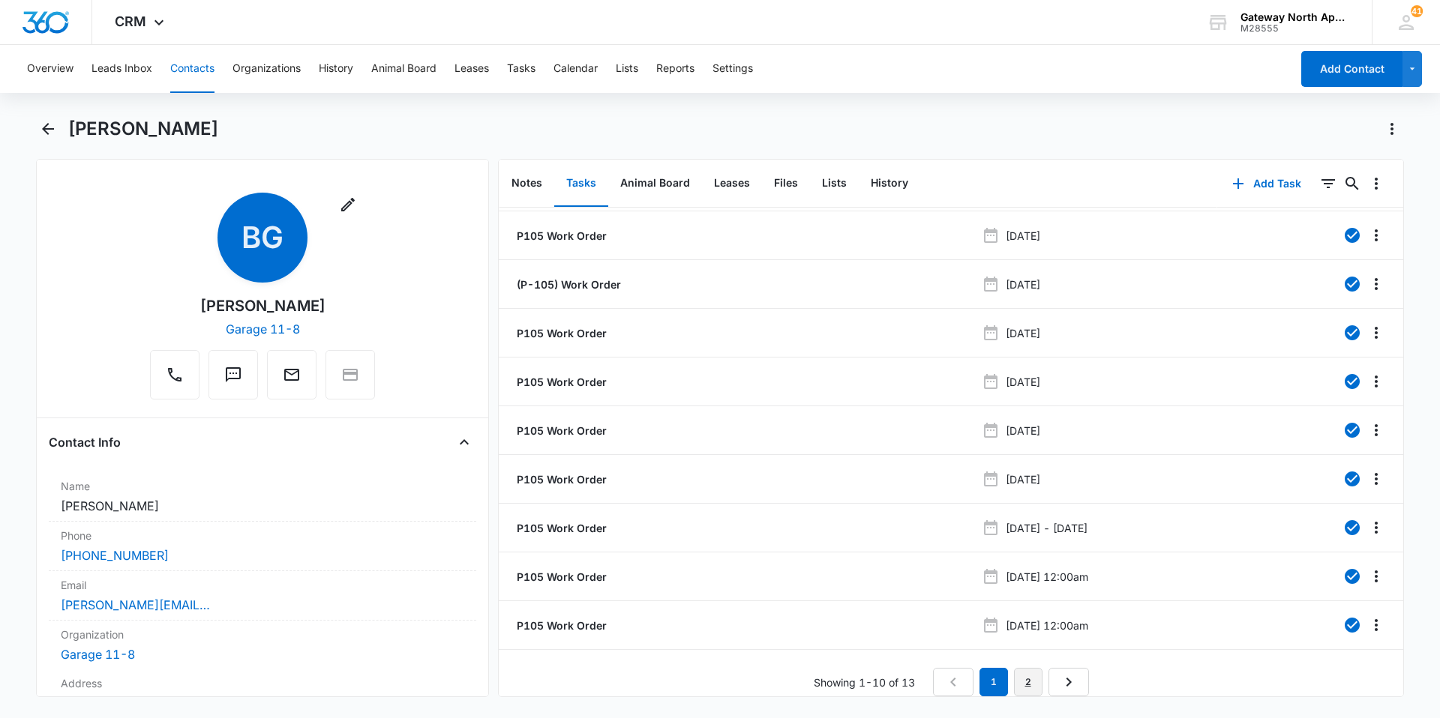
click at [1019, 668] on link "2" at bounding box center [1028, 682] width 28 height 28
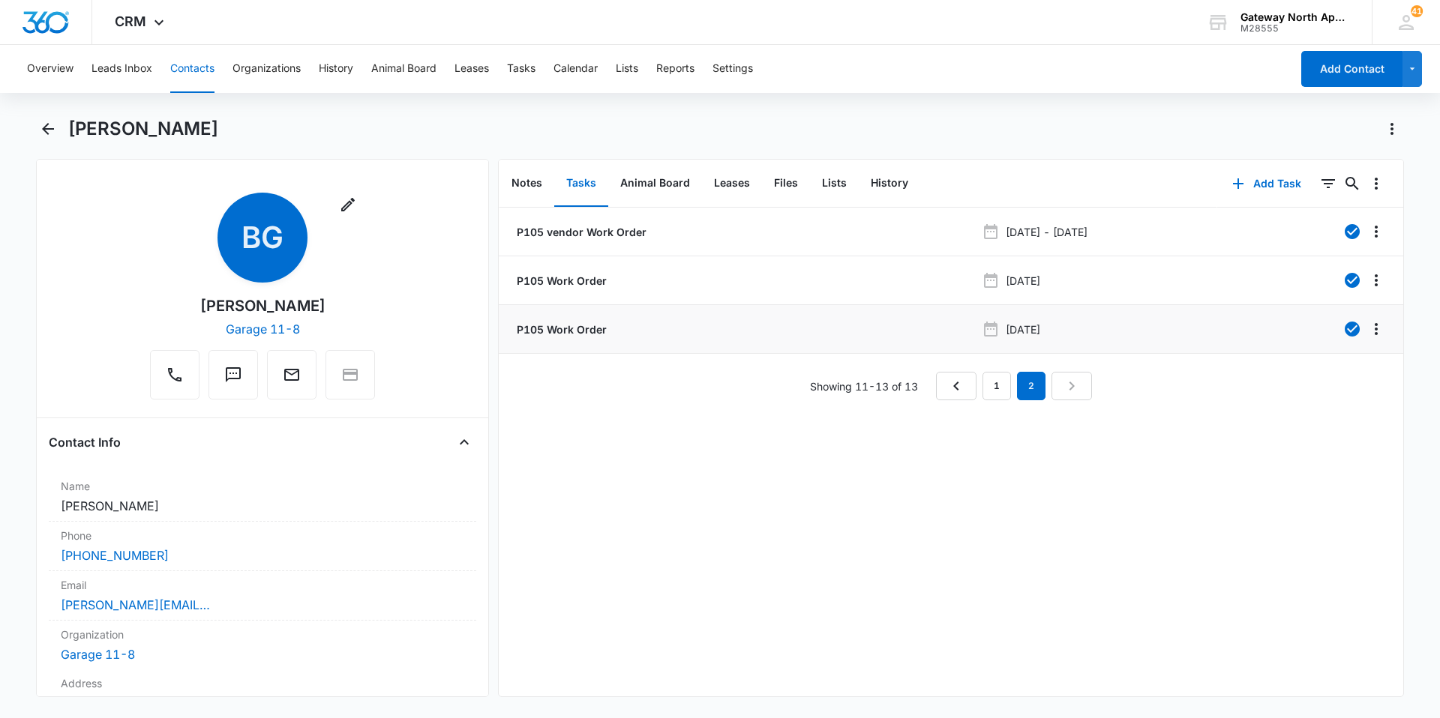
click at [591, 330] on p "P105 Work Order" at bounding box center [560, 330] width 93 height 16
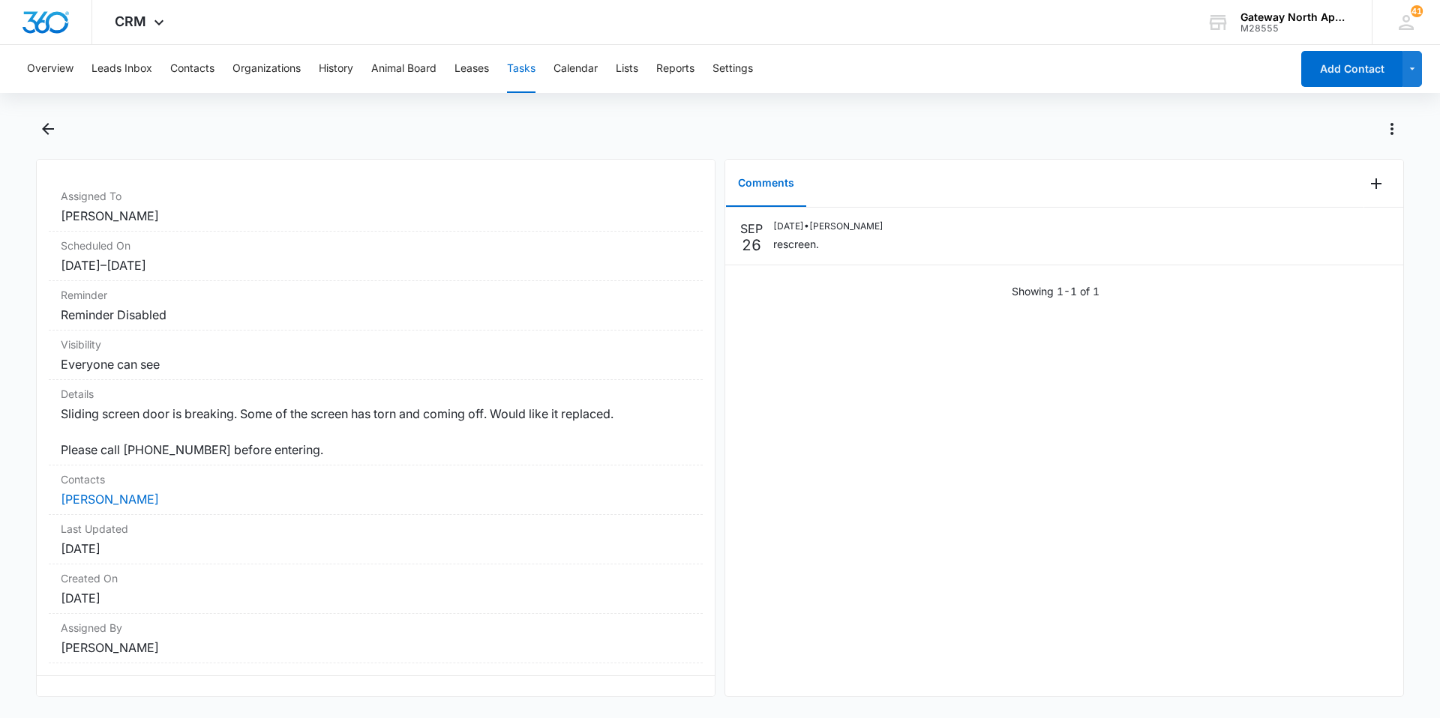
scroll to position [140, 0]
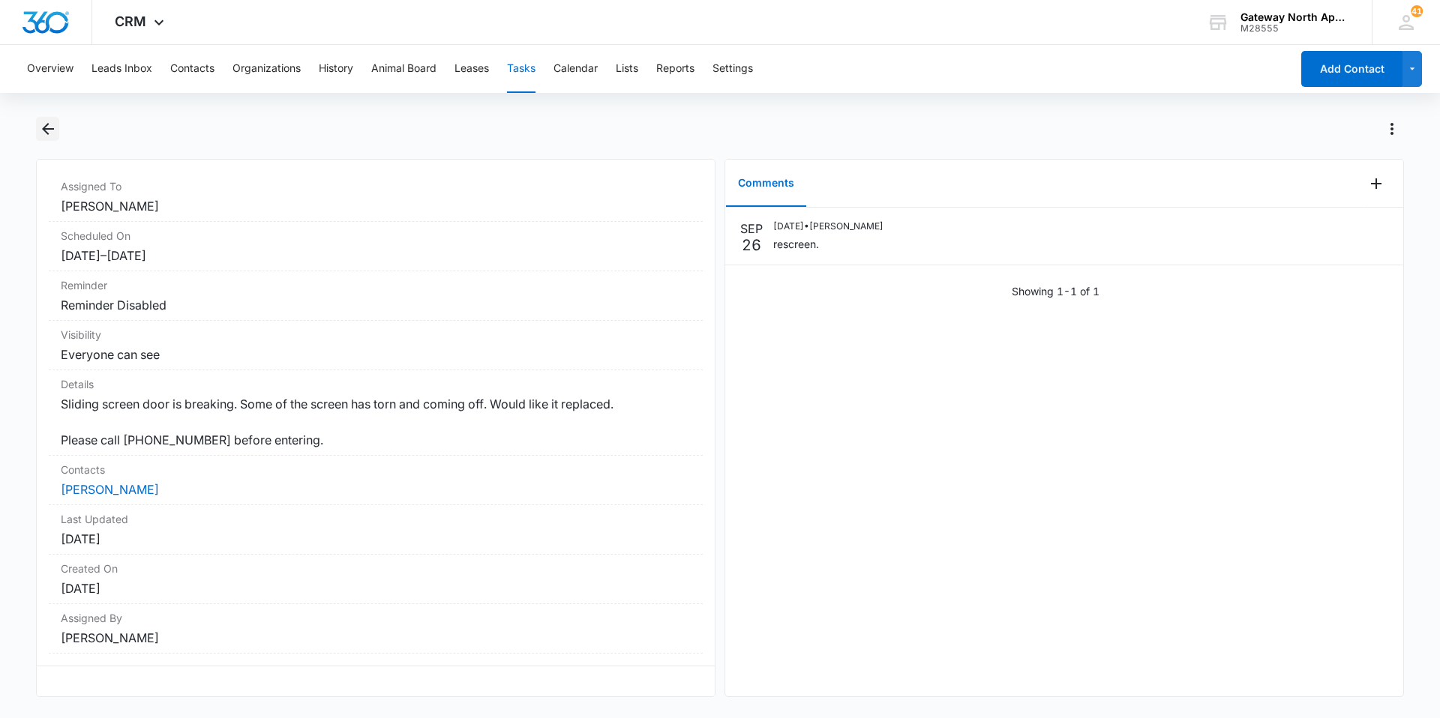
click at [52, 130] on icon "Back" at bounding box center [48, 129] width 18 height 18
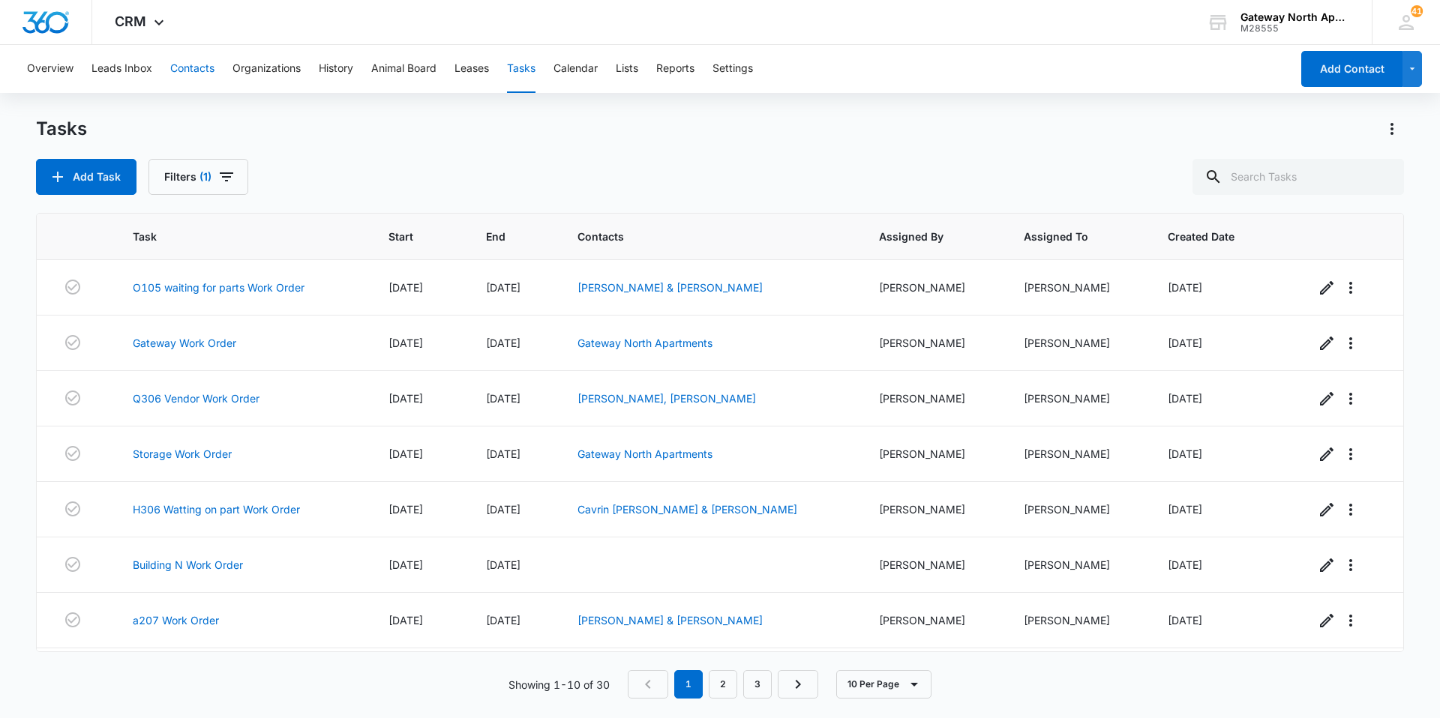
click at [181, 70] on button "Contacts" at bounding box center [192, 69] width 44 height 48
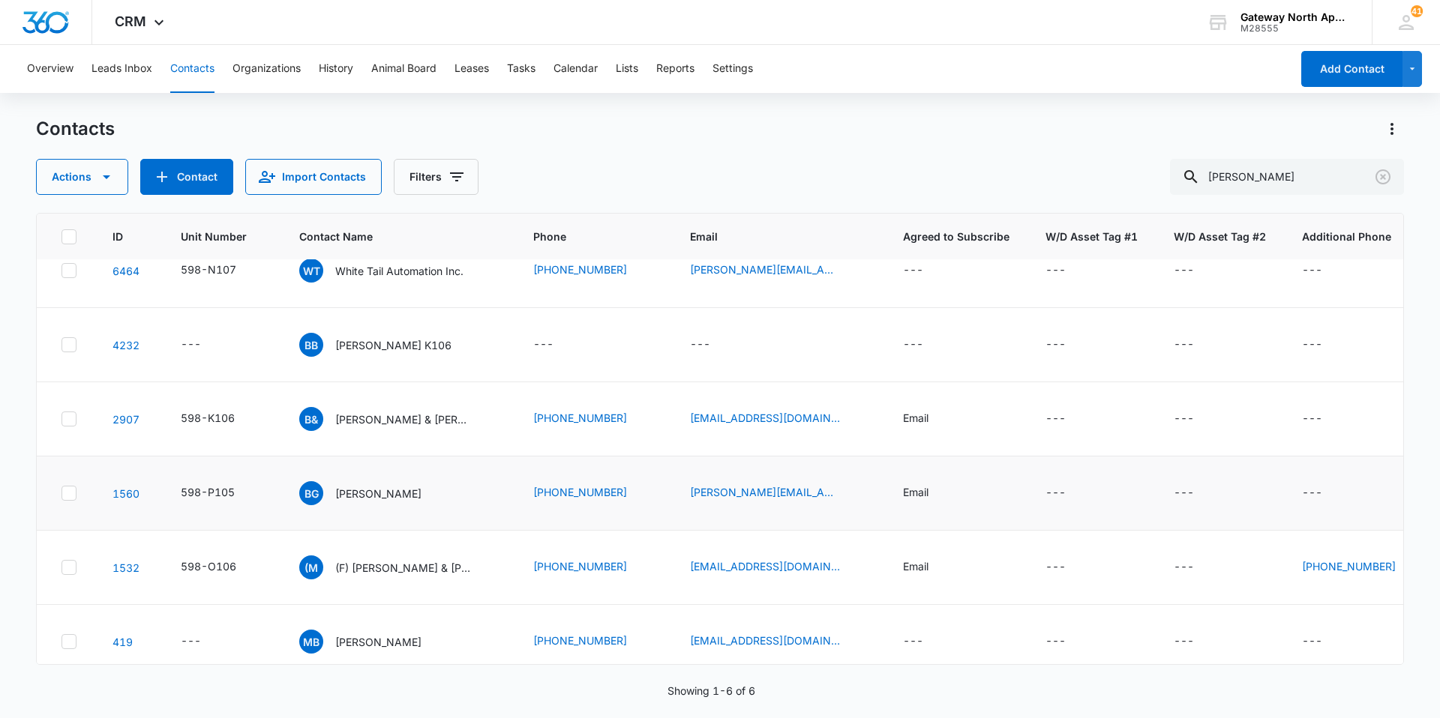
scroll to position [52, 0]
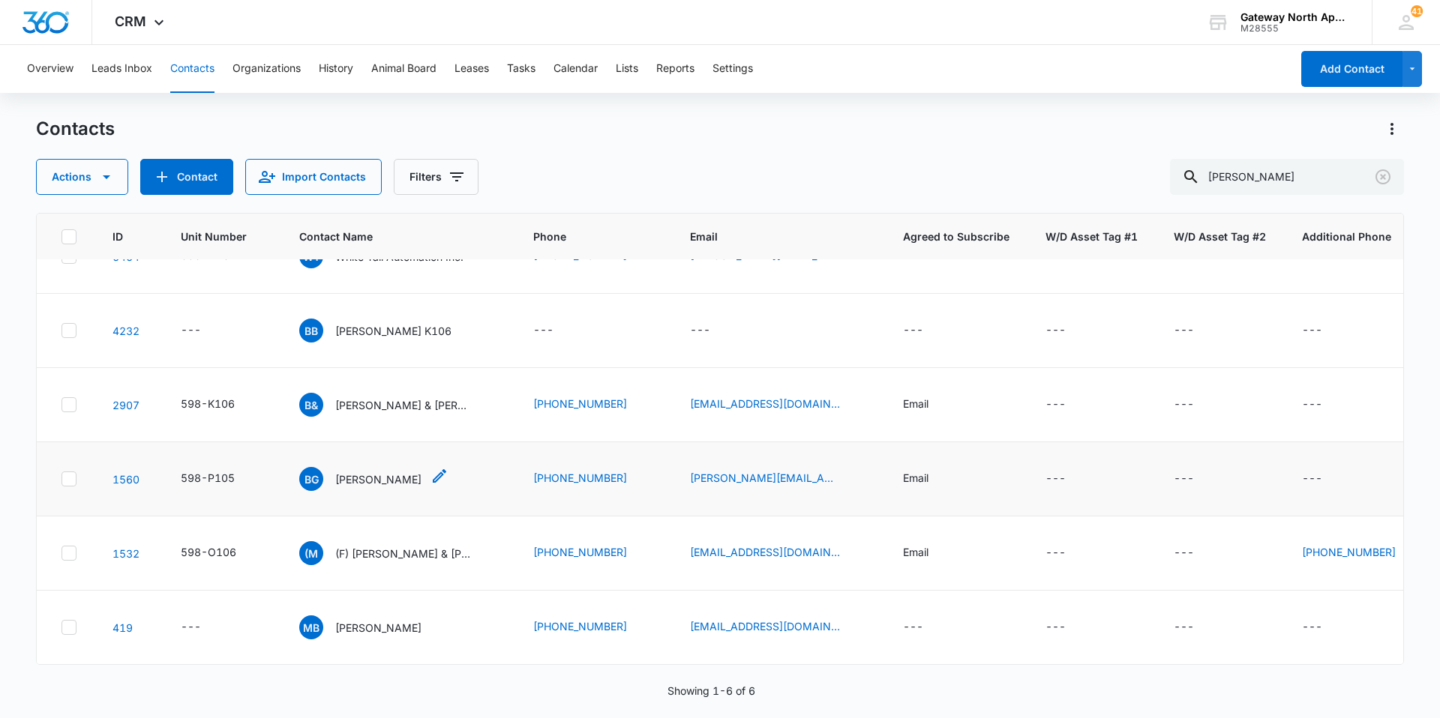
click at [390, 472] on p "[PERSON_NAME]" at bounding box center [378, 480] width 86 height 16
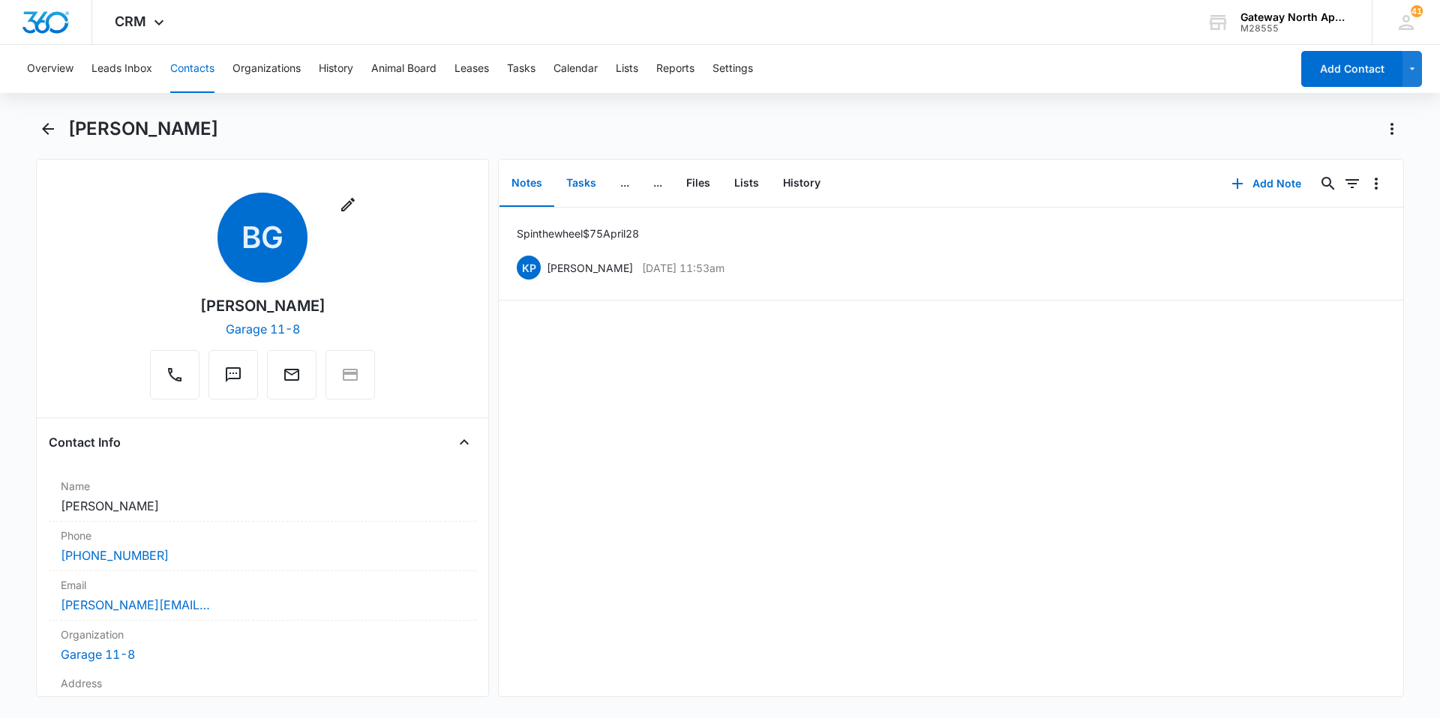
click at [574, 184] on button "Tasks" at bounding box center [581, 183] width 54 height 46
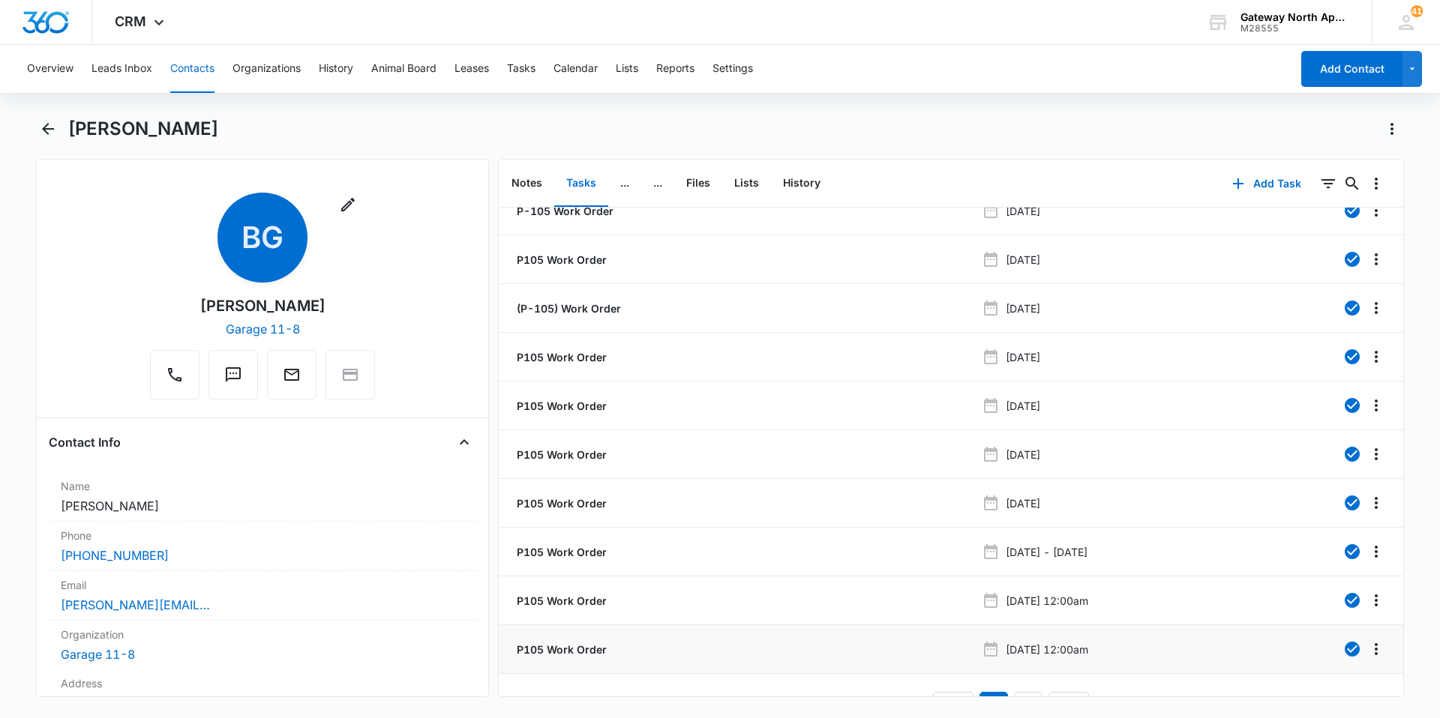
scroll to position [56, 0]
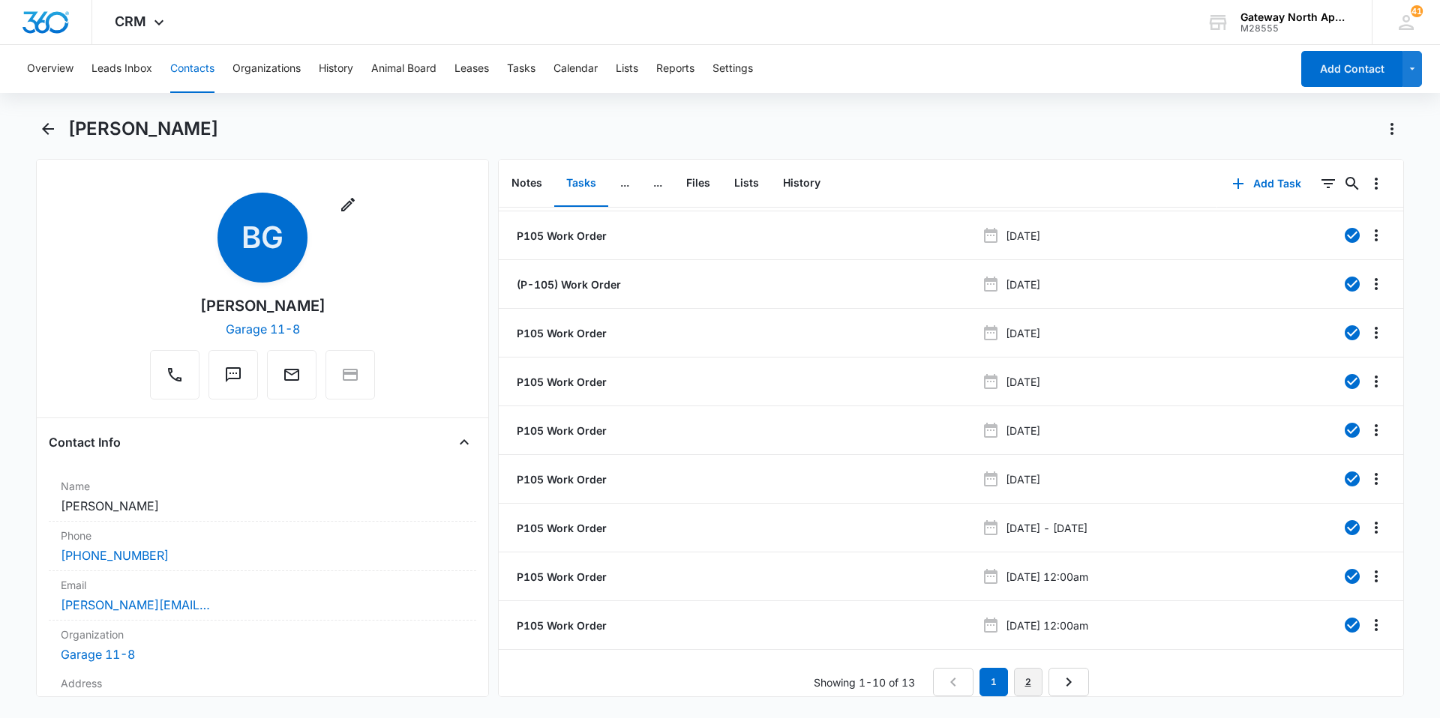
click at [1027, 681] on link "2" at bounding box center [1028, 682] width 28 height 28
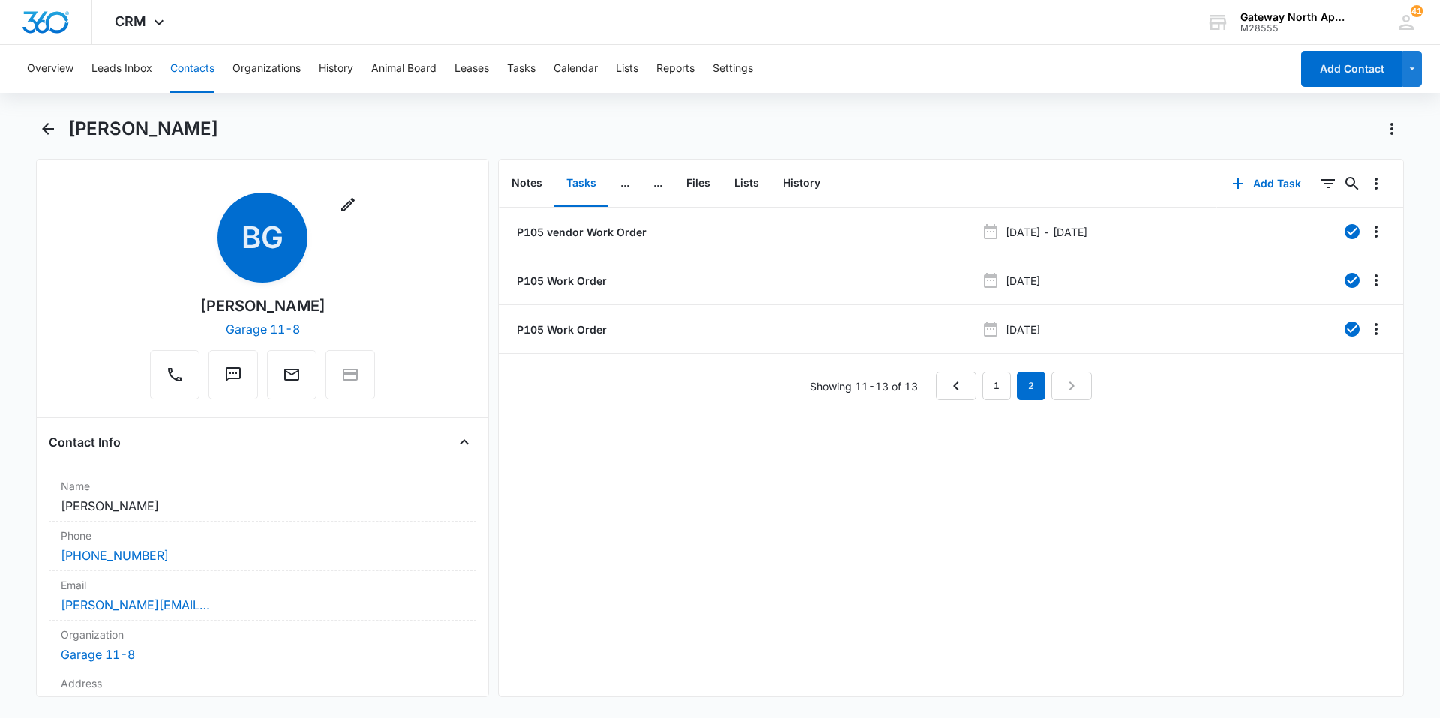
scroll to position [0, 0]
click at [525, 70] on button "Tasks" at bounding box center [521, 69] width 28 height 48
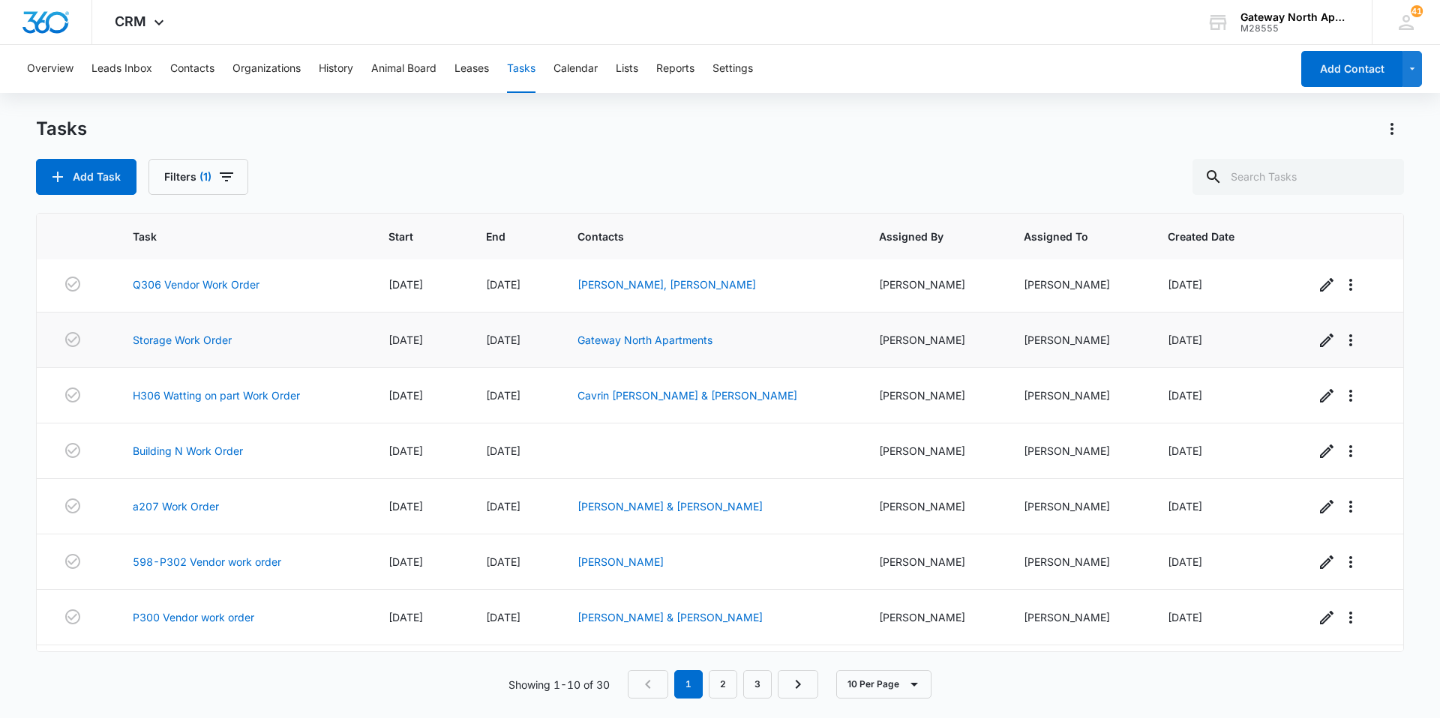
scroll to position [88, 0]
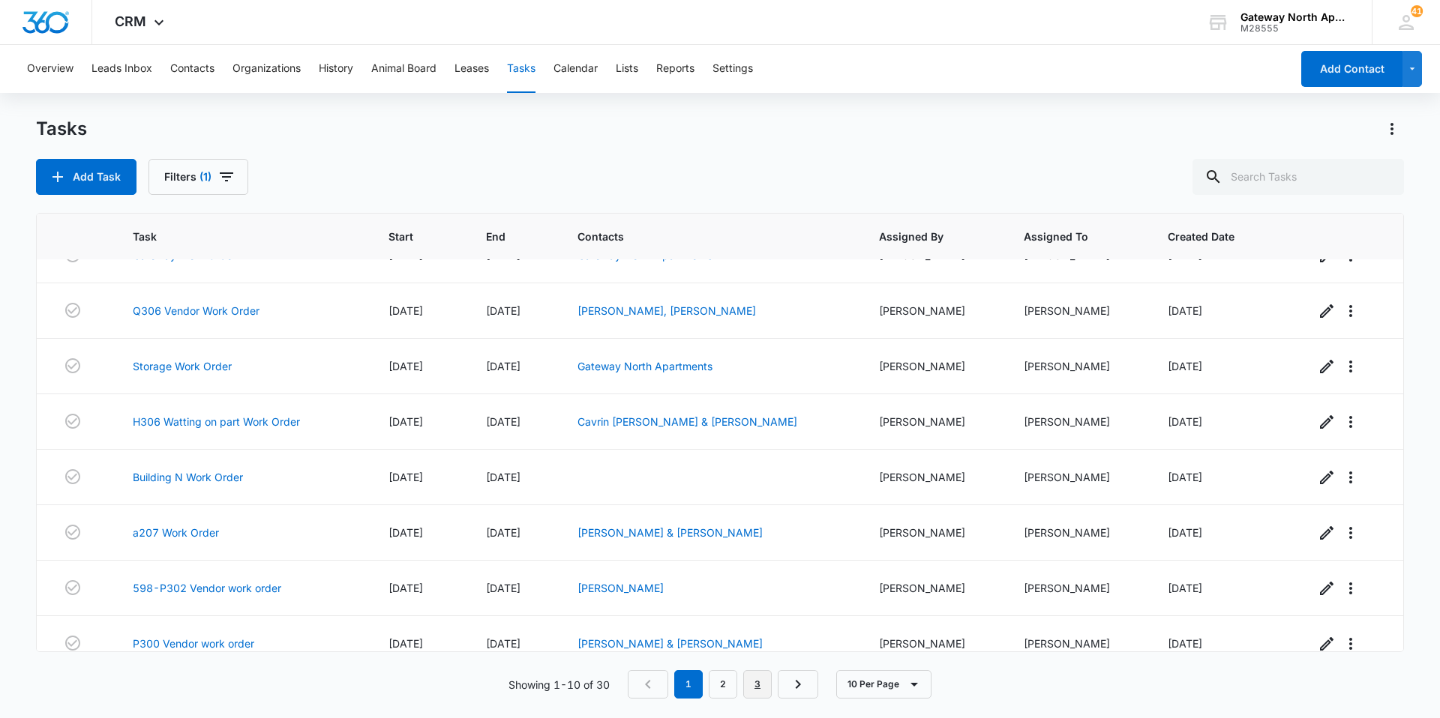
click at [760, 688] on link "3" at bounding box center [757, 684] width 28 height 28
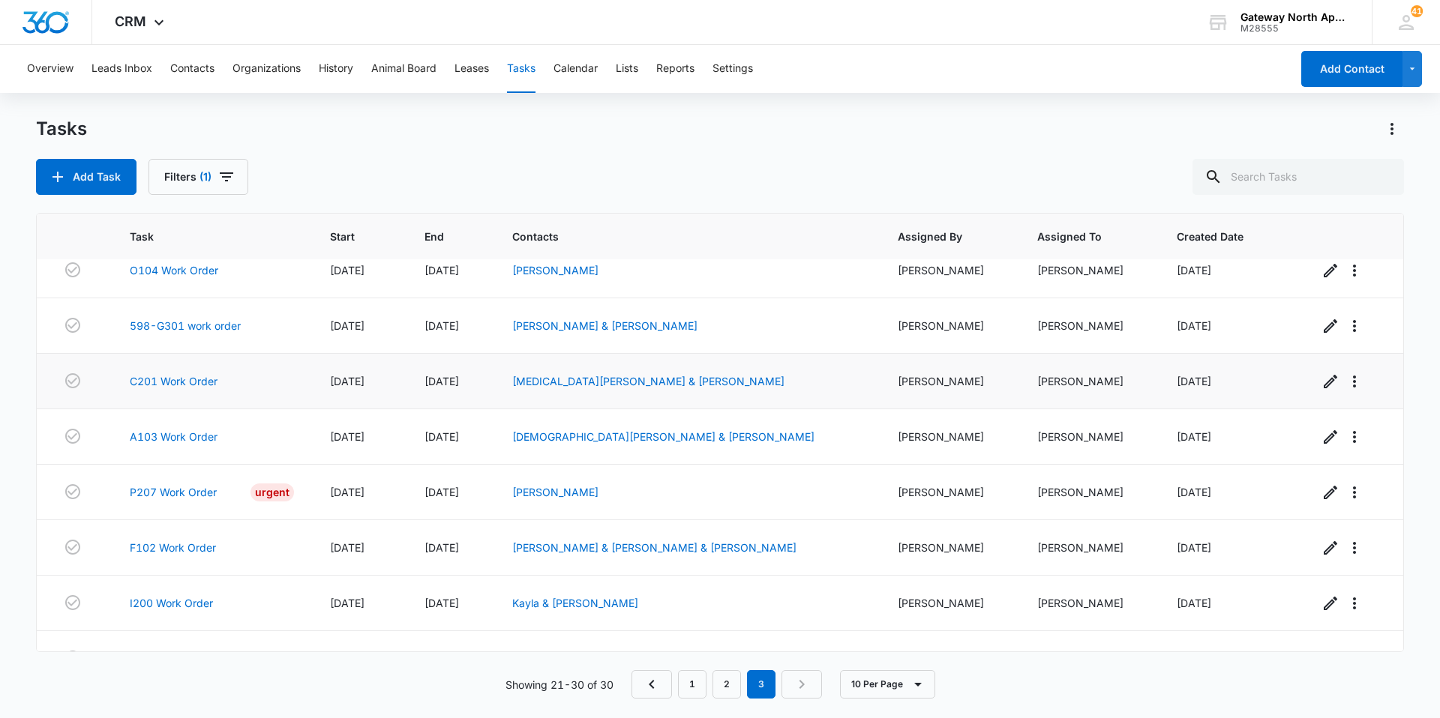
scroll to position [163, 0]
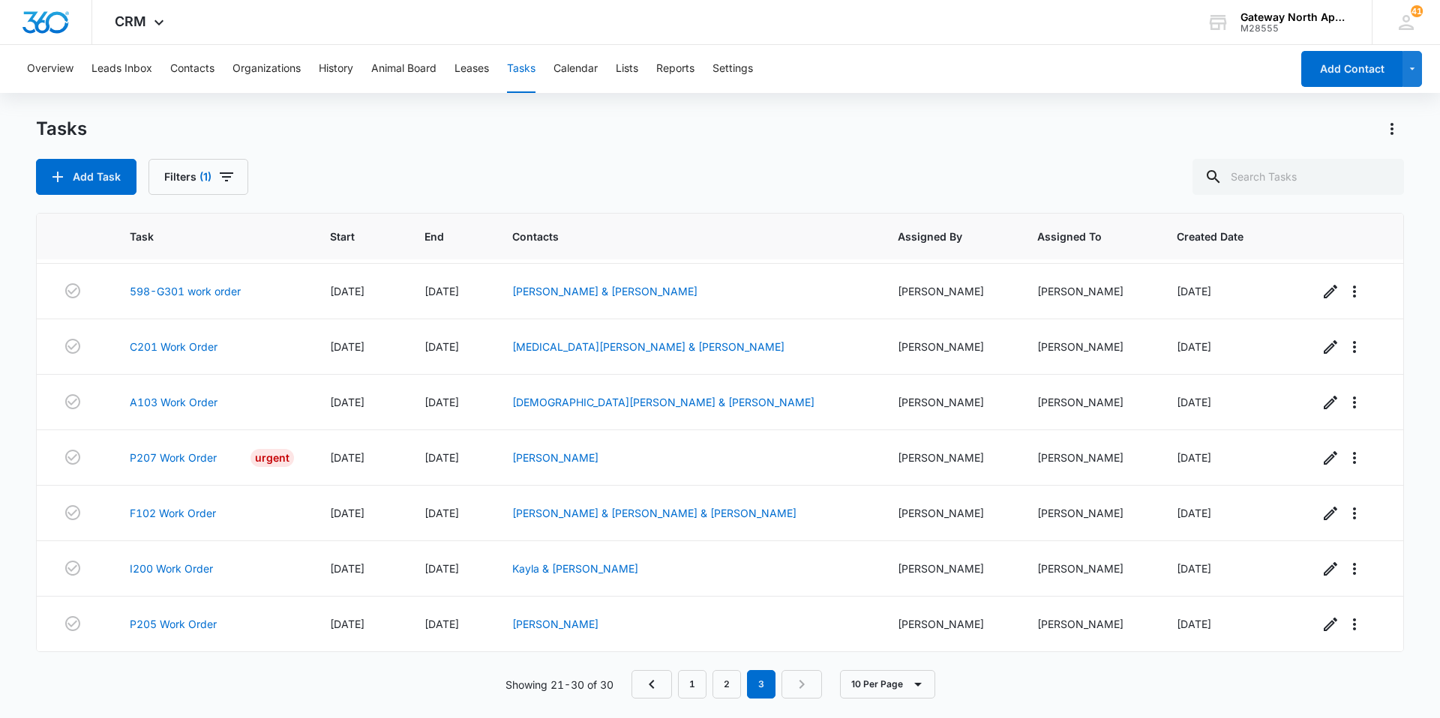
click at [88, 195] on div "Tasks Add Task Filters (1) Task Start End Contacts Assigned By Assigned To Crea…" at bounding box center [720, 417] width 1368 height 600
click at [119, 176] on button "Add Task" at bounding box center [86, 177] width 100 height 36
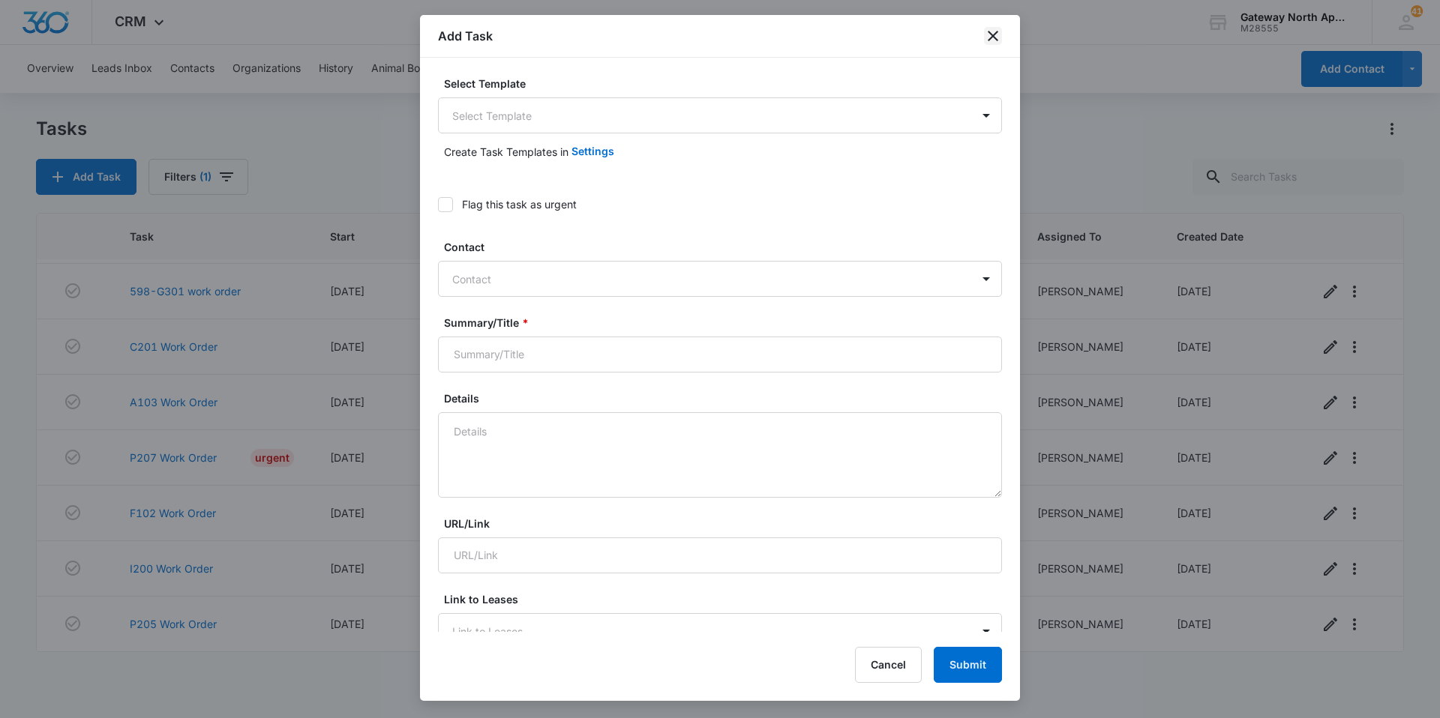
click at [984, 37] on icon "close" at bounding box center [993, 36] width 18 height 18
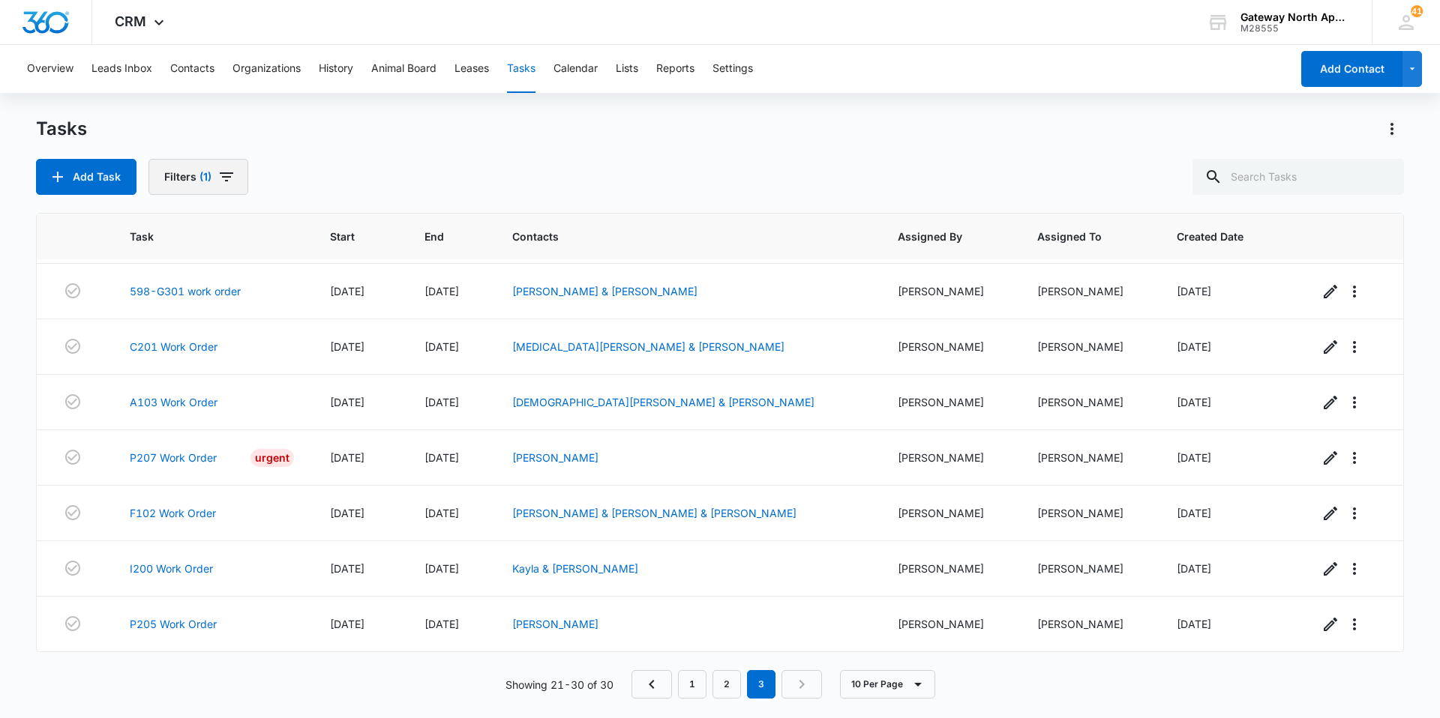
click at [194, 172] on button "Filters (1)" at bounding box center [198, 177] width 100 height 36
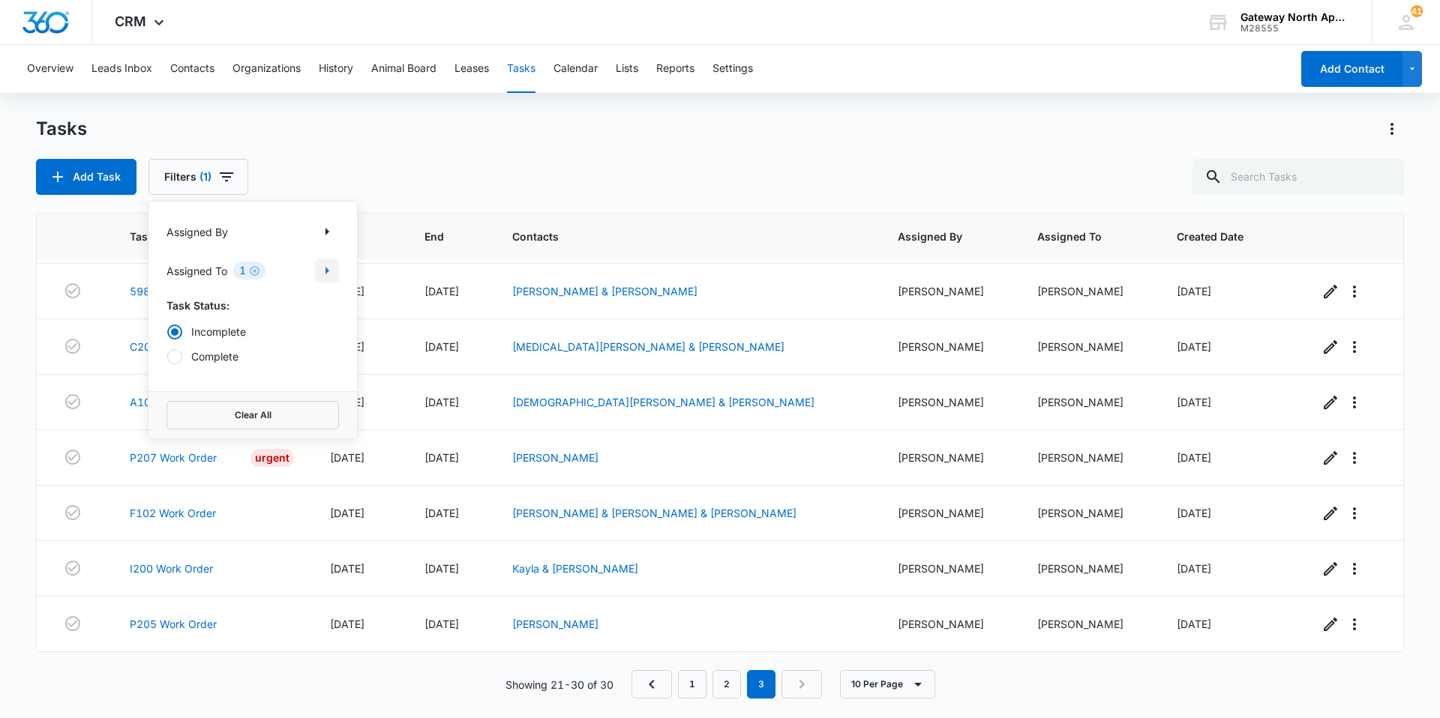
click at [330, 267] on icon "Show Assigned To filters" at bounding box center [327, 271] width 18 height 18
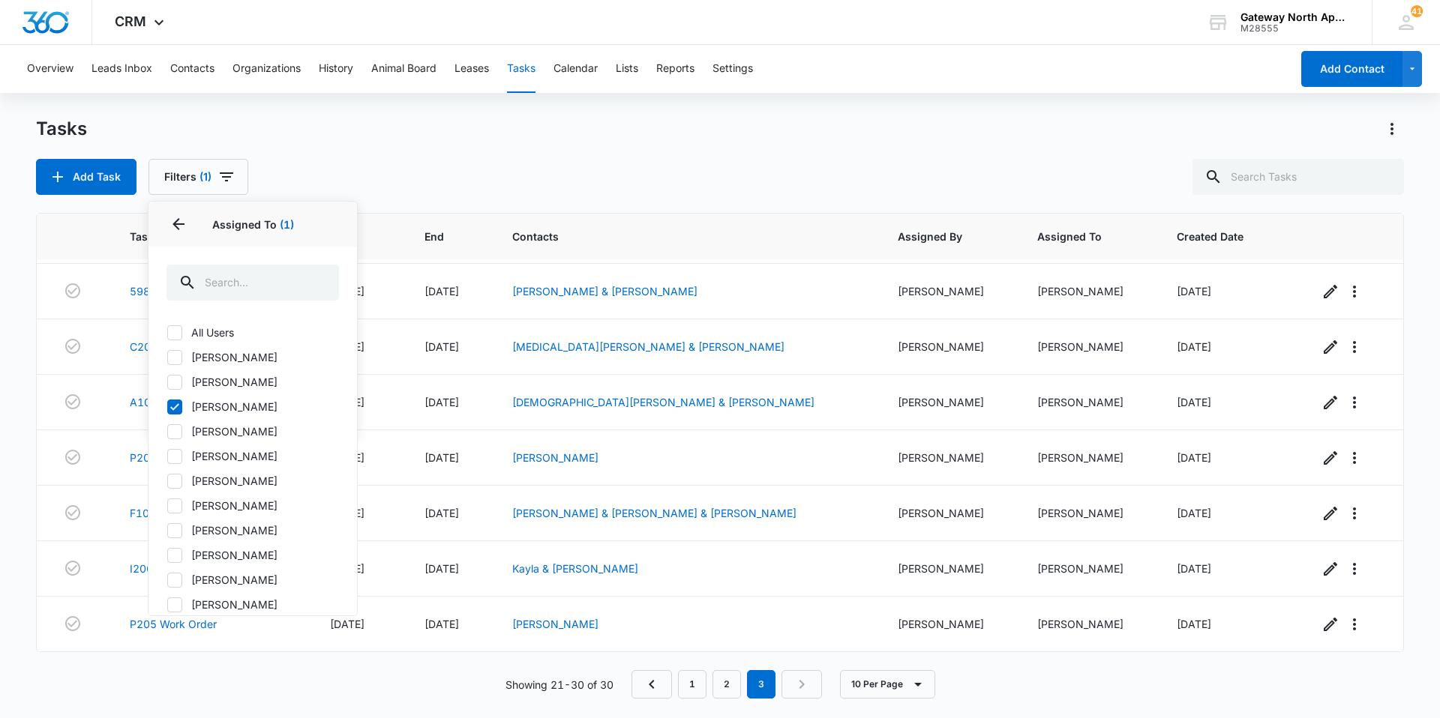
click at [332, 149] on div "Tasks Add Task Filters (1) Assigned By Assigned To 1 Assigned To (1) All Users …" at bounding box center [720, 156] width 1368 height 78
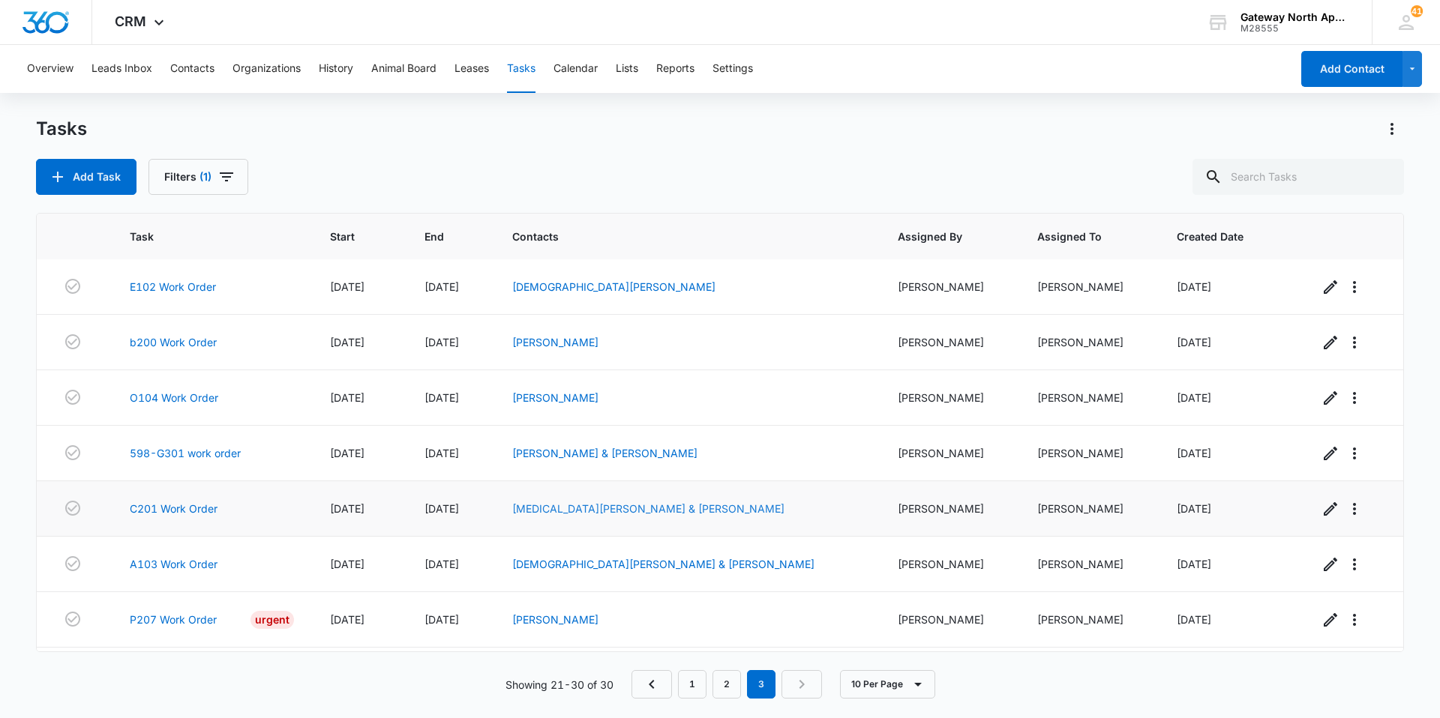
scroll to position [0, 0]
click at [720, 677] on link "2" at bounding box center [726, 684] width 28 height 28
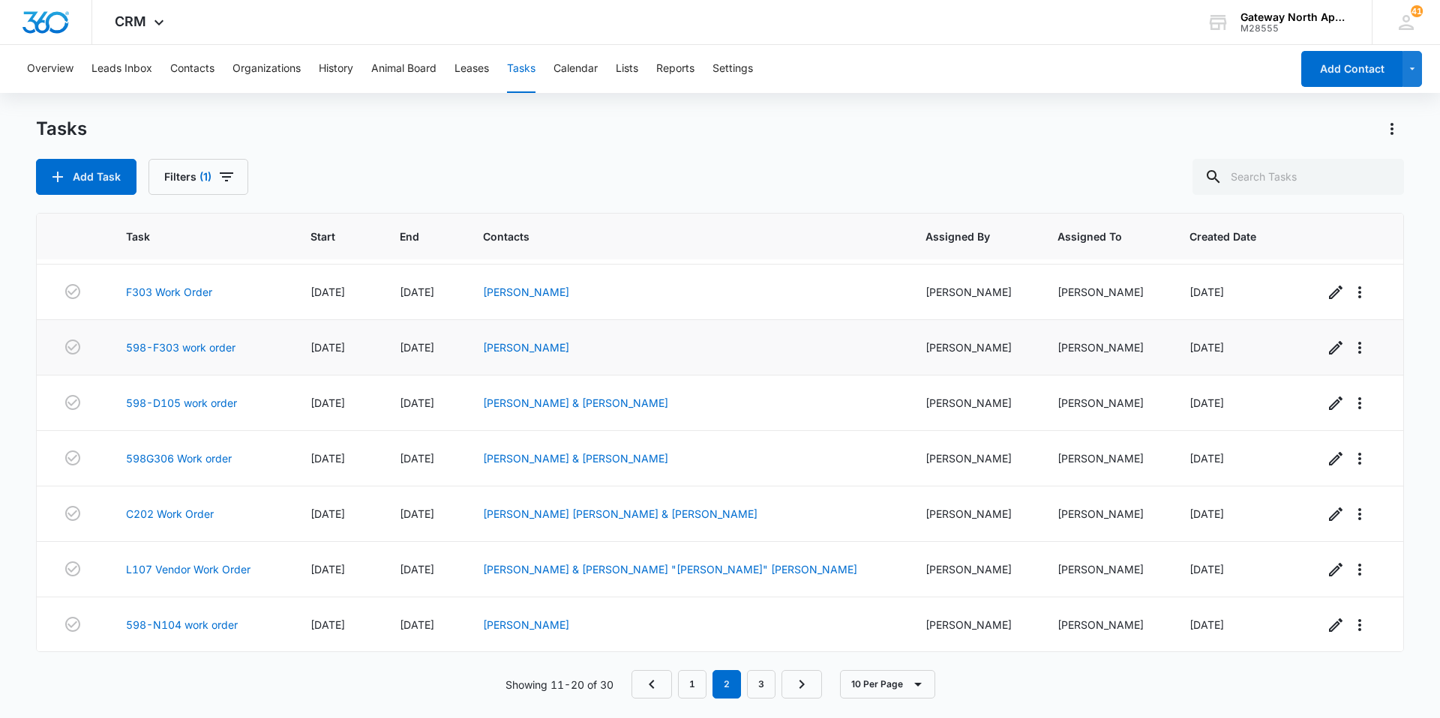
scroll to position [163, 0]
click at [203, 67] on button "Contacts" at bounding box center [192, 69] width 44 height 48
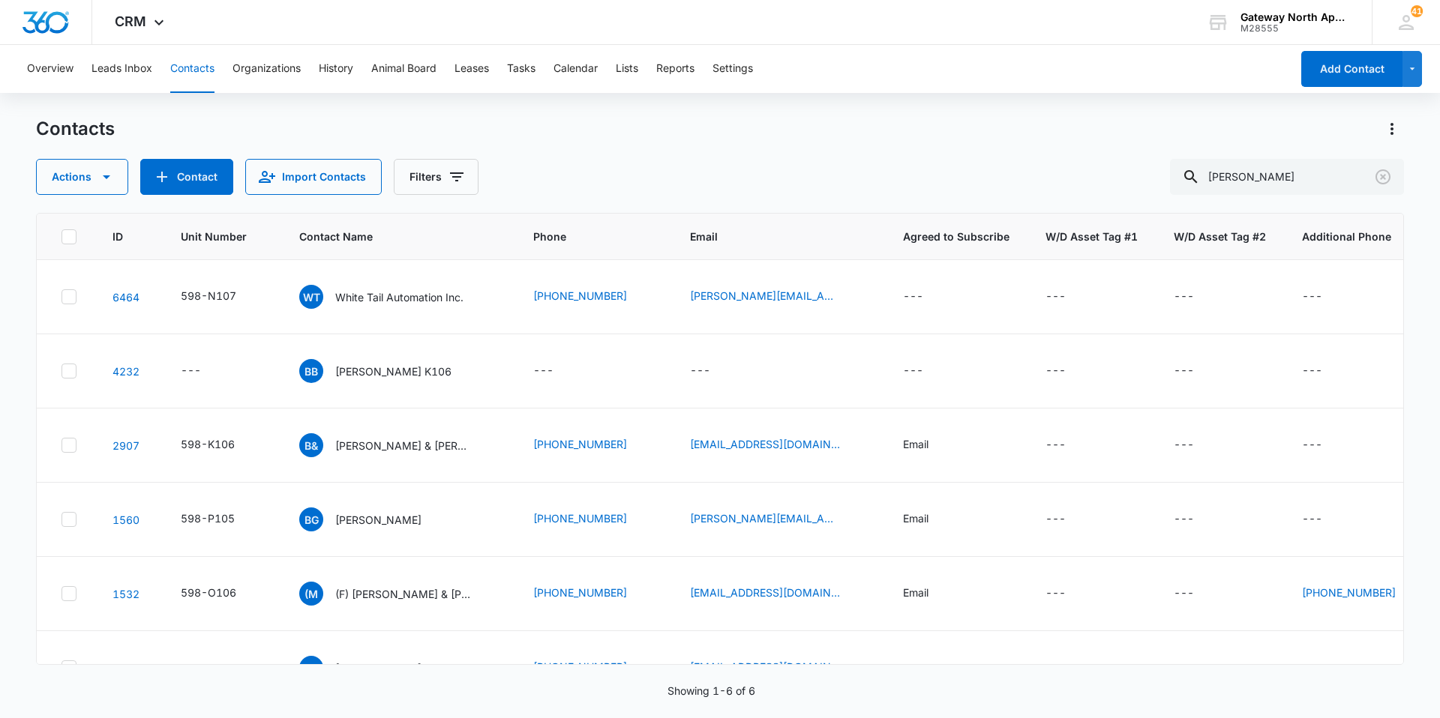
scroll to position [52, 0]
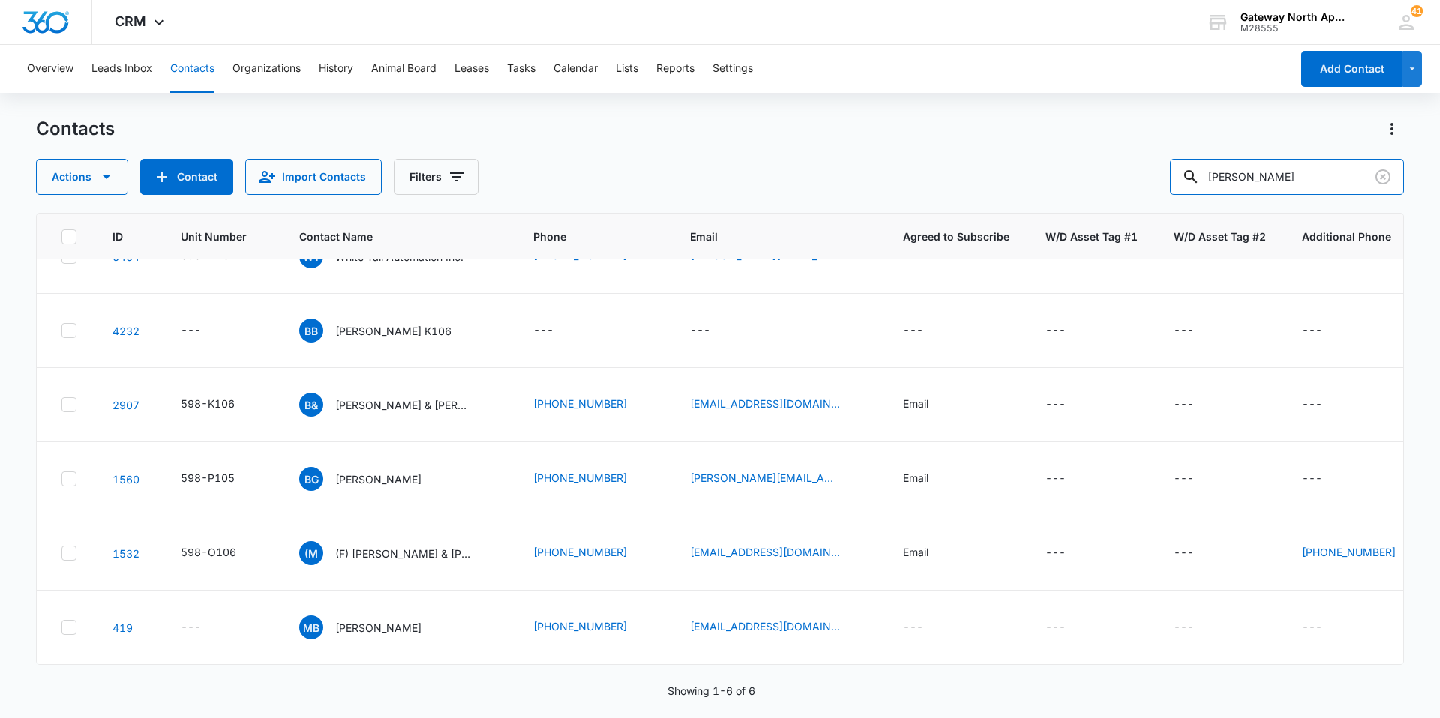
drag, startPoint x: 1245, startPoint y: 187, endPoint x: 1177, endPoint y: 186, distance: 67.5
click at [1177, 187] on div "Actions Contact Import Contacts Filters [PERSON_NAME]" at bounding box center [720, 177] width 1368 height 36
type input "q102"
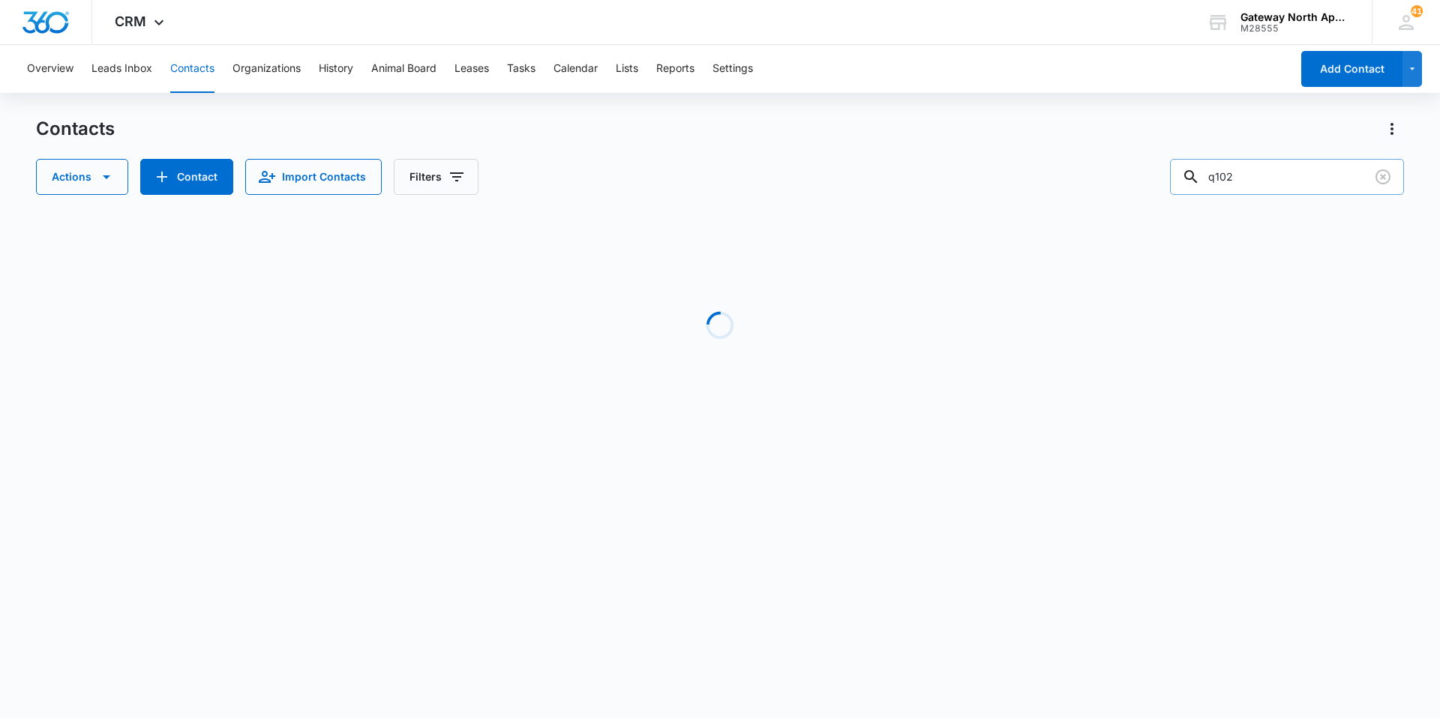
scroll to position [0, 0]
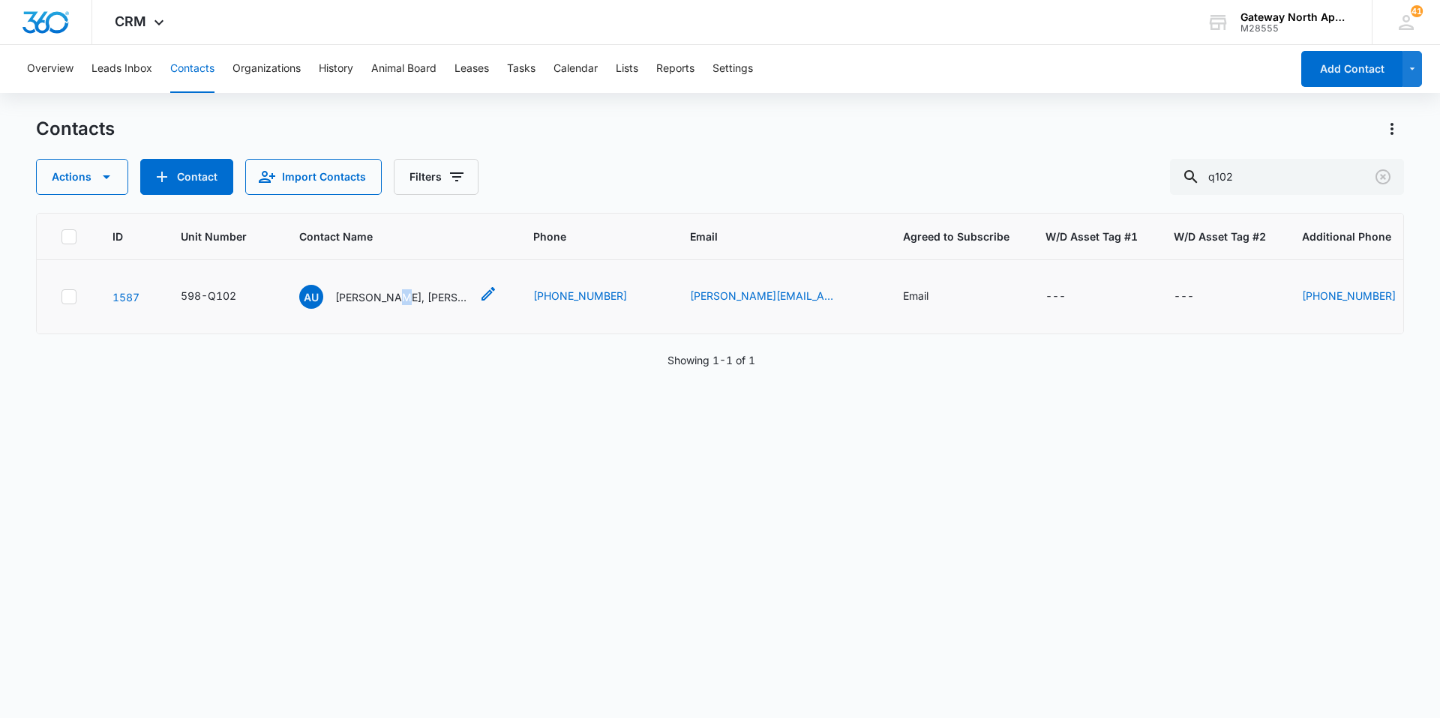
click at [384, 302] on p "[PERSON_NAME], [PERSON_NAME] & [PERSON_NAME]" at bounding box center [402, 297] width 135 height 16
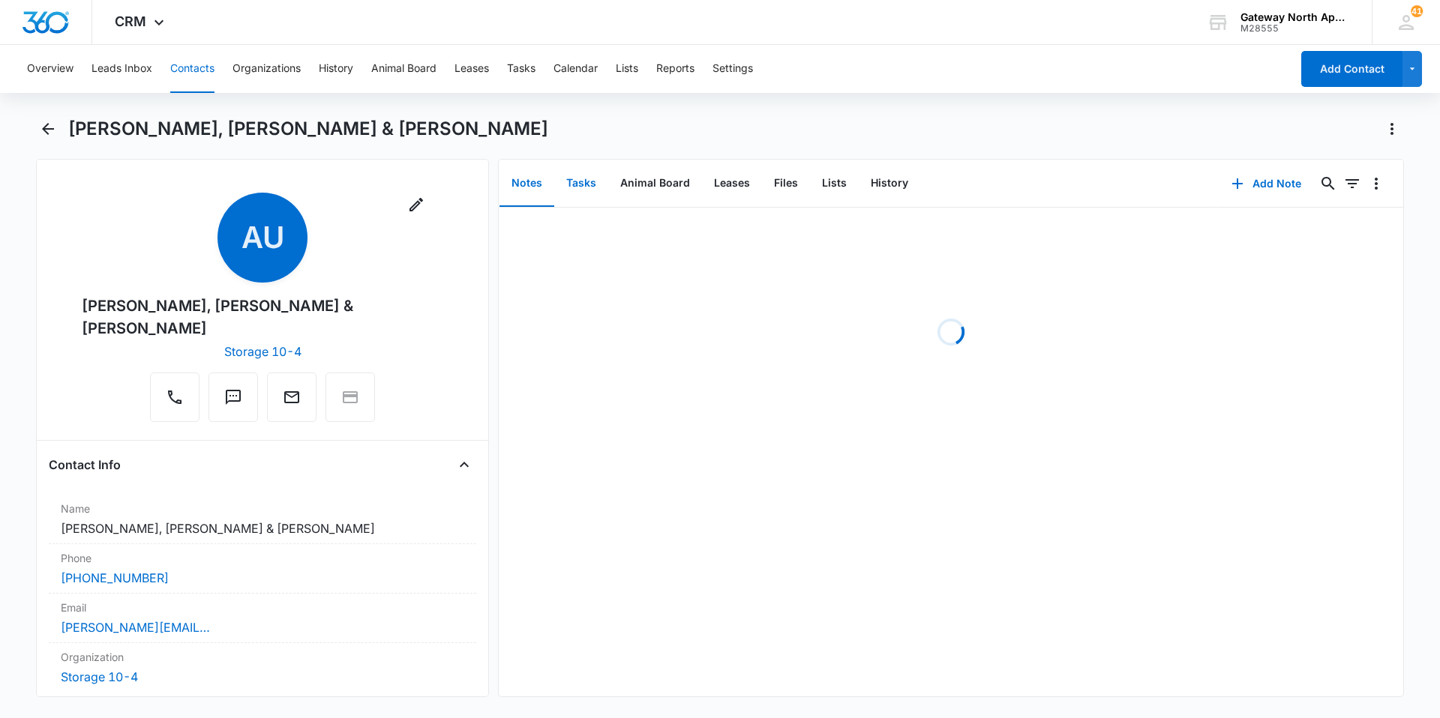
click at [588, 181] on button "Tasks" at bounding box center [581, 183] width 54 height 46
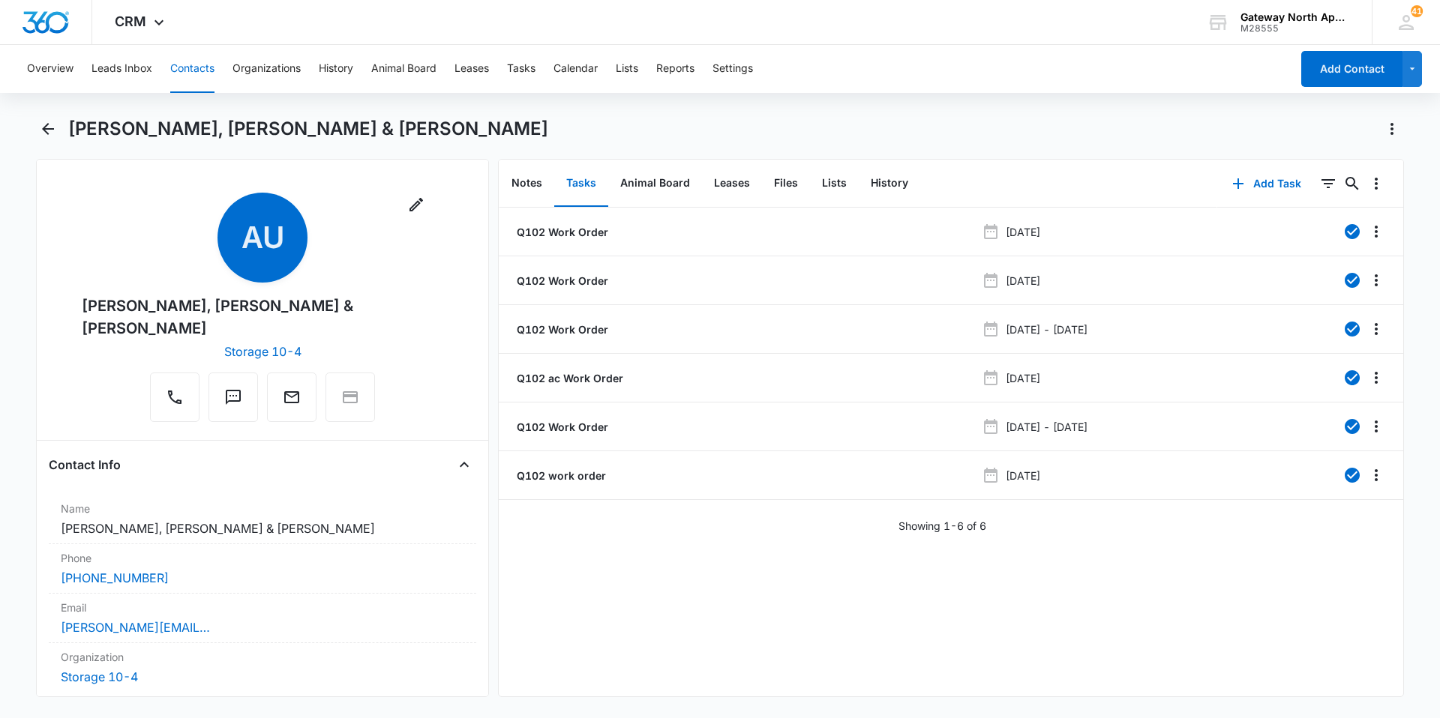
click at [185, 71] on button "Contacts" at bounding box center [192, 69] width 44 height 48
